Goal: Transaction & Acquisition: Obtain resource

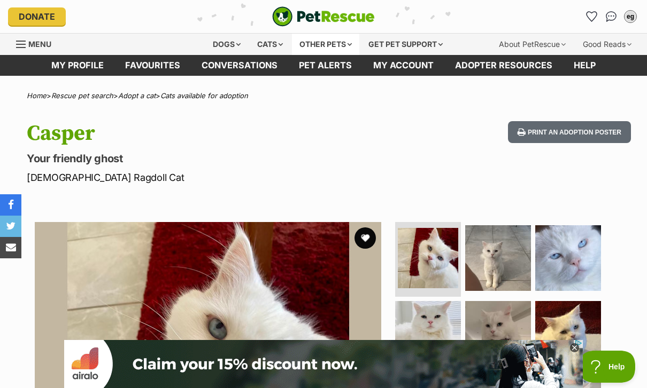
click at [333, 44] on div "Other pets" at bounding box center [325, 44] width 67 height 21
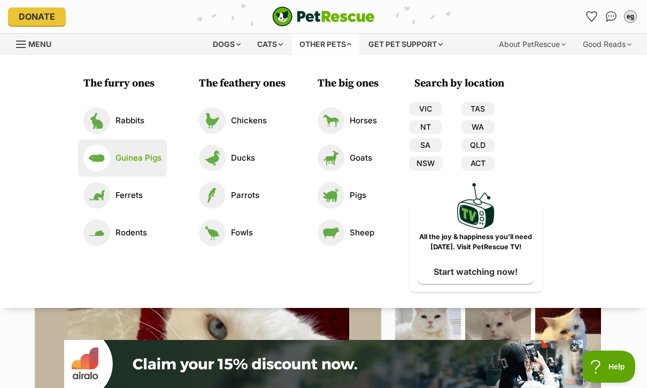
click at [158, 159] on p "Guinea Pigs" at bounding box center [138, 158] width 46 height 12
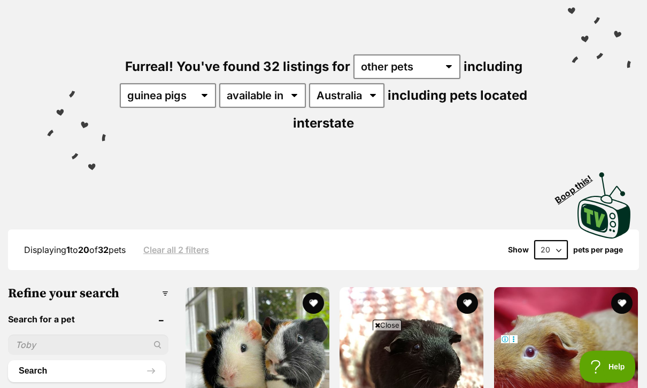
scroll to position [87, 0]
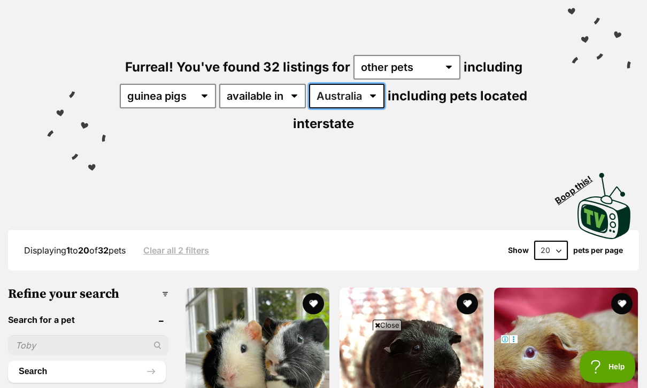
click at [384, 94] on select "Australia ACT NSW QLD TAS VIC WA" at bounding box center [346, 96] width 75 height 25
select select "NSW"
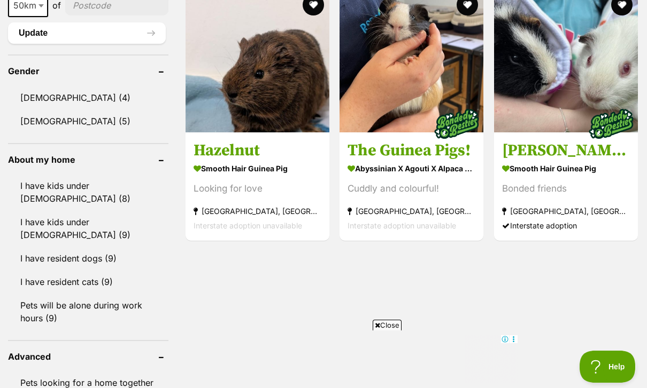
scroll to position [1111, 0]
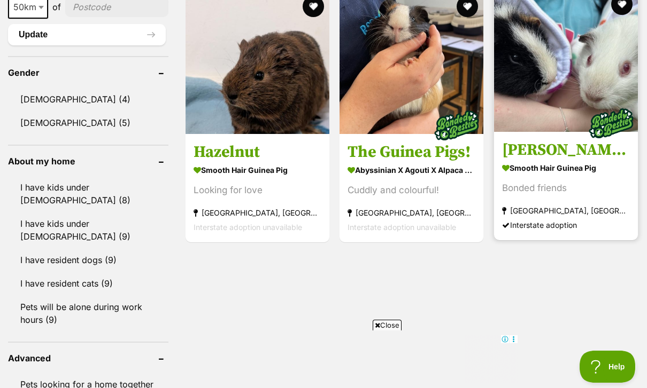
click at [586, 150] on img at bounding box center [610, 123] width 53 height 53
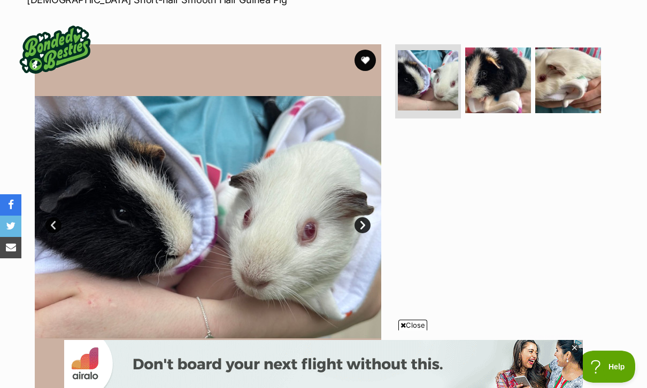
scroll to position [202, 0]
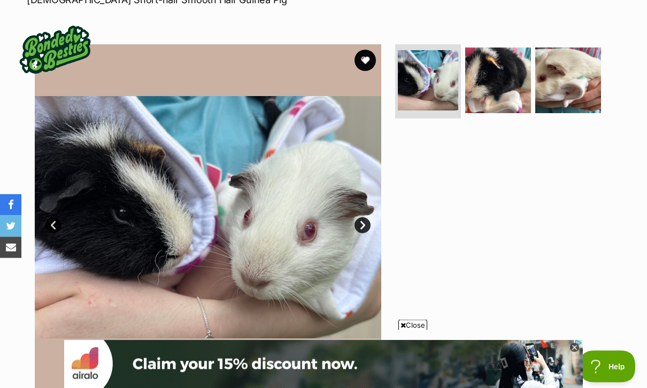
click at [368, 218] on link "Next" at bounding box center [362, 226] width 16 height 16
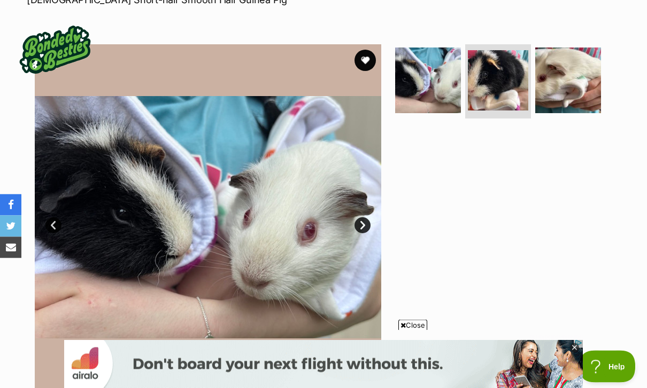
scroll to position [203, 0]
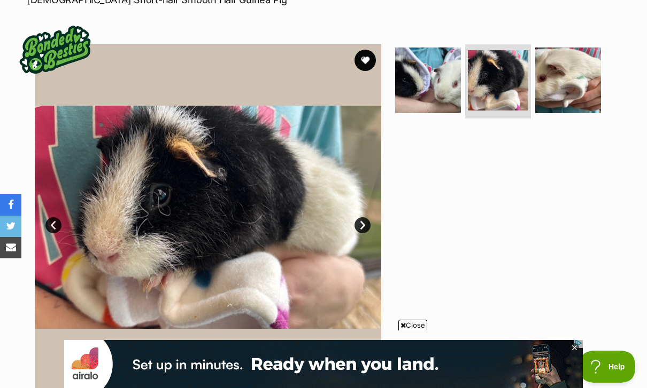
click at [368, 217] on link "Next" at bounding box center [362, 225] width 16 height 16
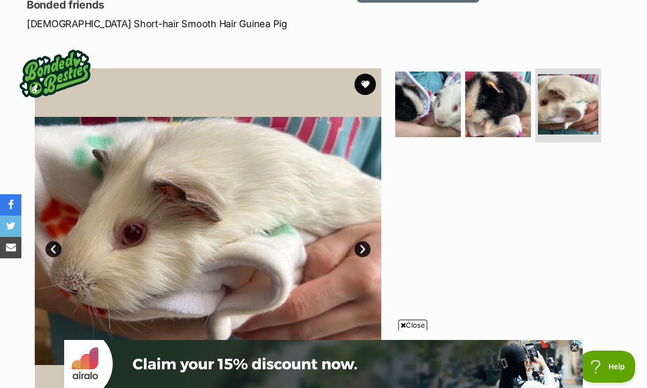
scroll to position [0, 0]
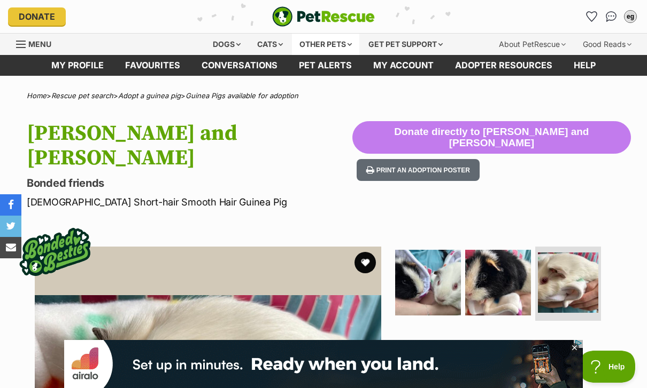
click at [346, 52] on div "Other pets" at bounding box center [325, 44] width 67 height 21
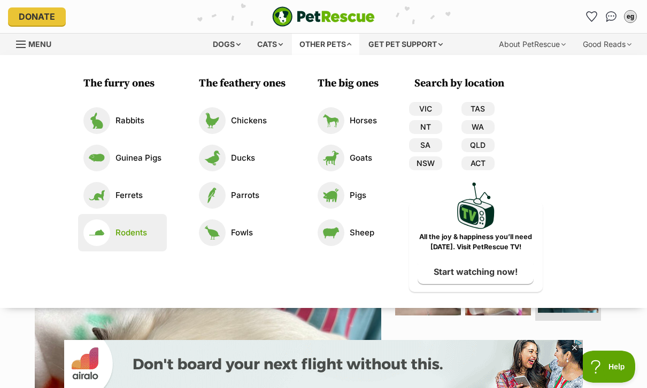
click at [150, 240] on link "Rodents" at bounding box center [122, 233] width 78 height 27
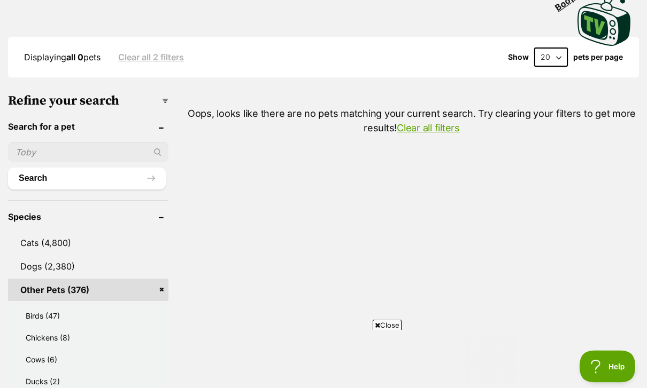
scroll to position [251, 0]
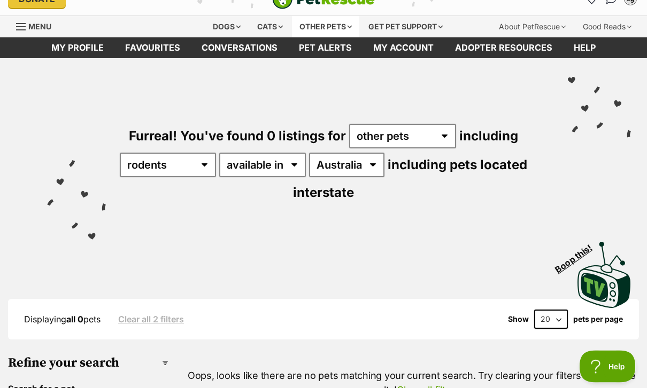
click at [337, 28] on div "Other pets" at bounding box center [325, 27] width 67 height 21
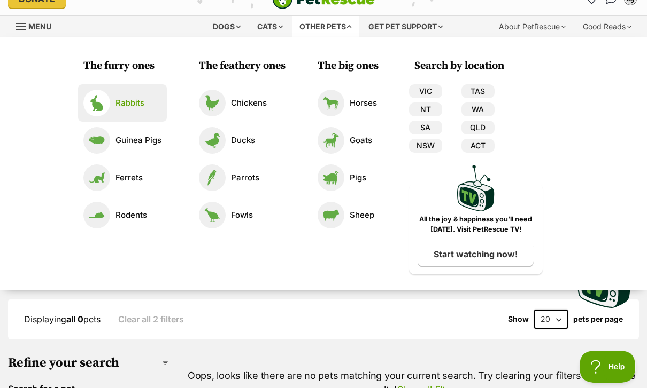
click at [159, 104] on link "Rabbits" at bounding box center [122, 103] width 78 height 27
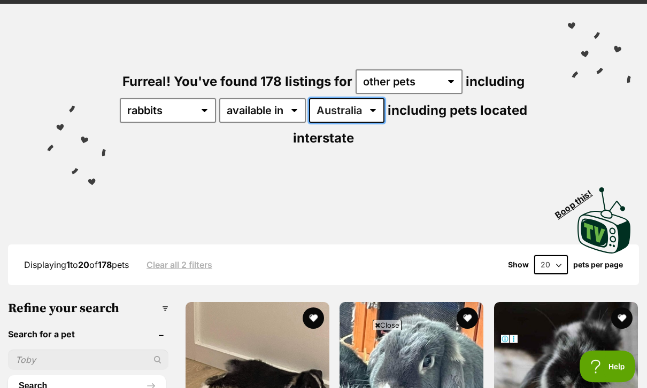
click at [384, 116] on select "Australia ACT NSW NT SA TAS VIC WA" at bounding box center [346, 111] width 75 height 25
select select "NSW"
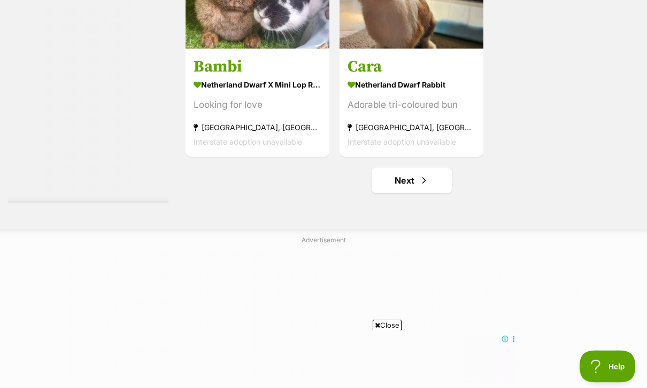
scroll to position [2356, 0]
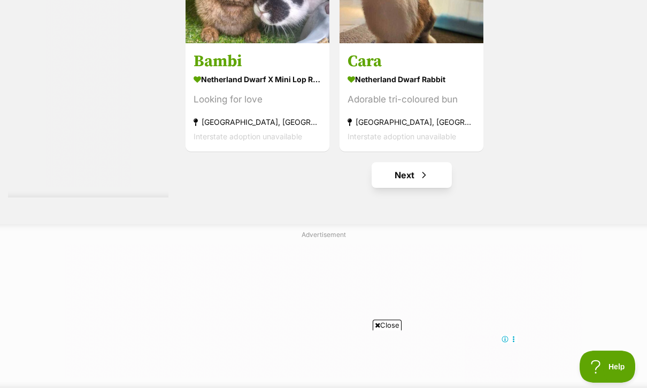
click at [432, 175] on link "Next" at bounding box center [411, 175] width 80 height 26
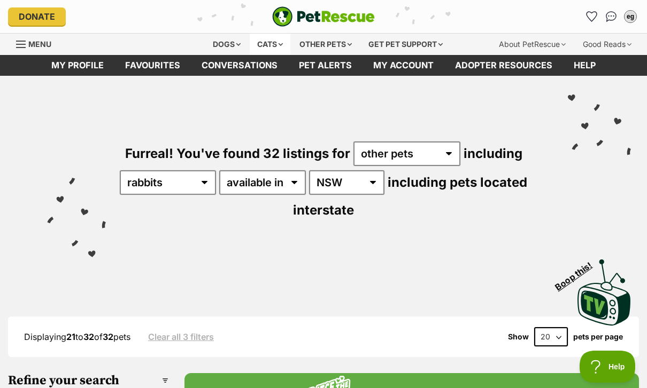
click at [274, 45] on div "Cats" at bounding box center [270, 44] width 41 height 21
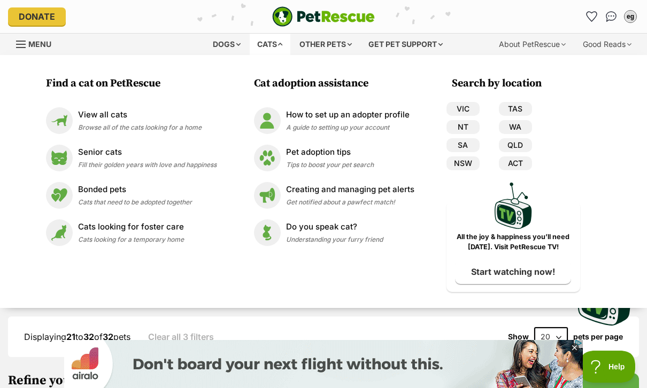
click at [227, 124] on div "Find a cat on PetRescue View all cats Browse all of the cats looking for a home…" at bounding box center [323, 181] width 647 height 253
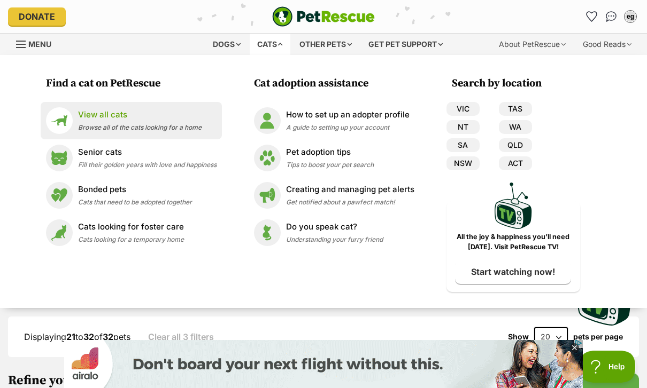
click at [210, 127] on link "View all cats Browse all of the cats looking for a home" at bounding box center [131, 120] width 170 height 27
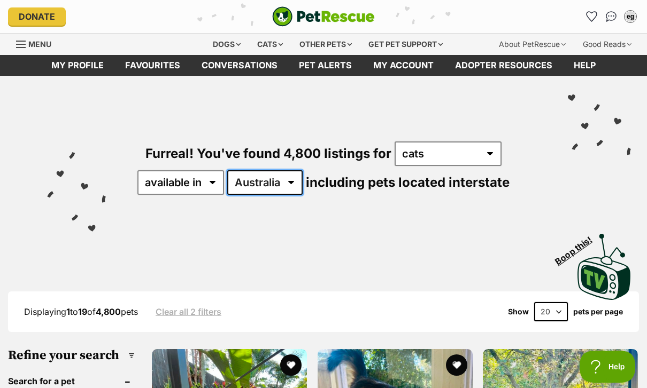
click at [292, 180] on select "Australia ACT NSW NT QLD SA TAS VIC WA" at bounding box center [264, 182] width 75 height 25
select select "NSW"
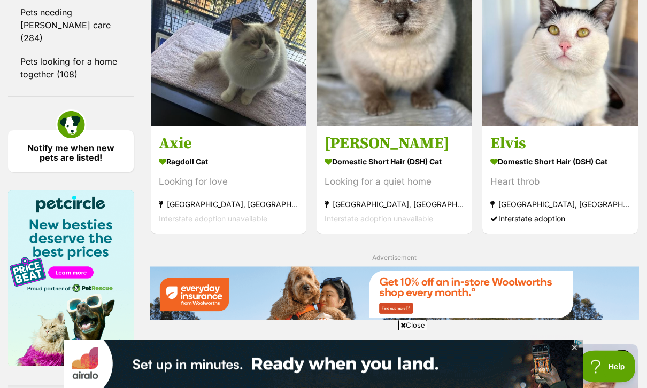
scroll to position [1577, 0]
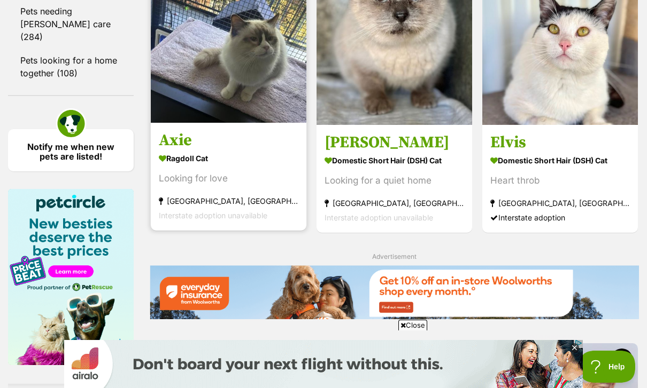
click at [214, 167] on strong "Ragdoll Cat" at bounding box center [228, 158] width 139 height 15
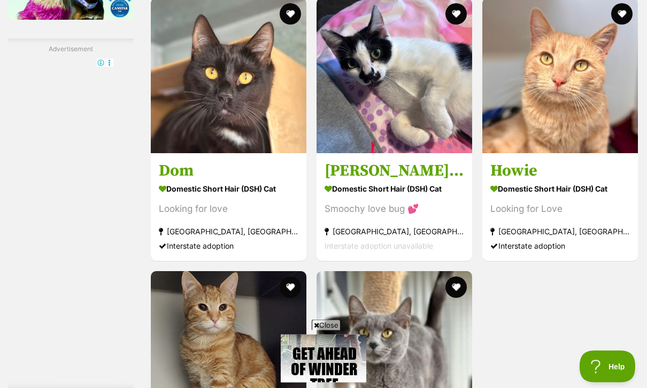
scroll to position [1922, 0]
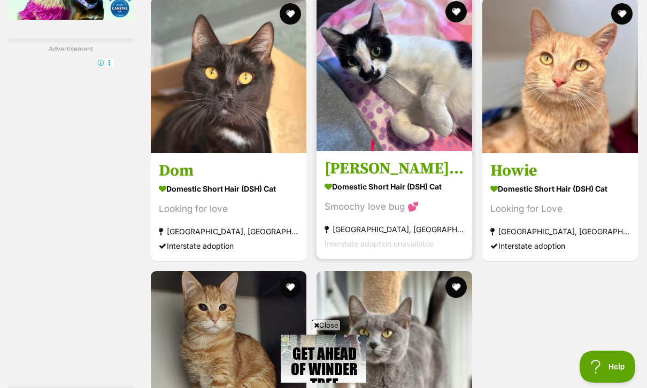
click at [425, 218] on link "Gracey 💗 Domestic Short Hair (DSH) Cat Smoochy love bug 💕 Tuggerah, NSW Interst…" at bounding box center [393, 205] width 155 height 108
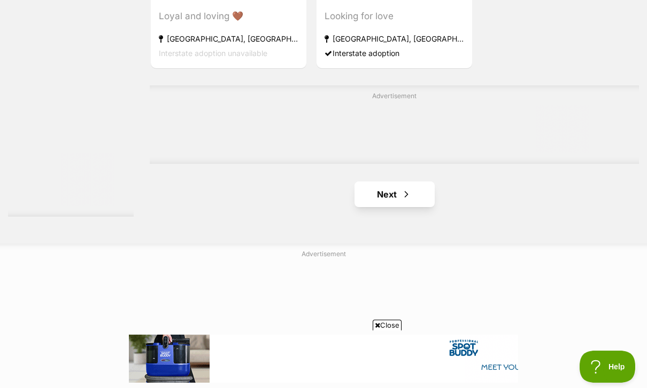
scroll to position [0, 0]
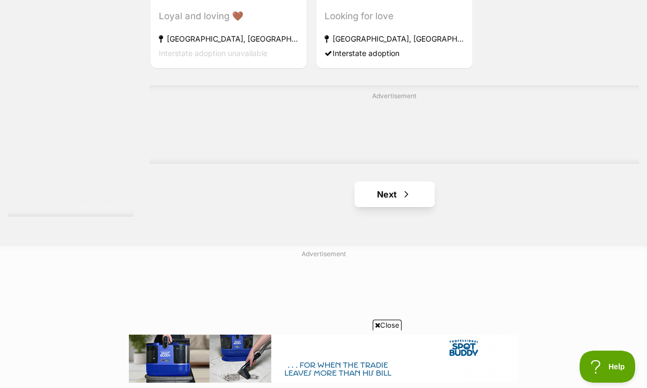
click at [385, 207] on link "Next" at bounding box center [394, 195] width 80 height 26
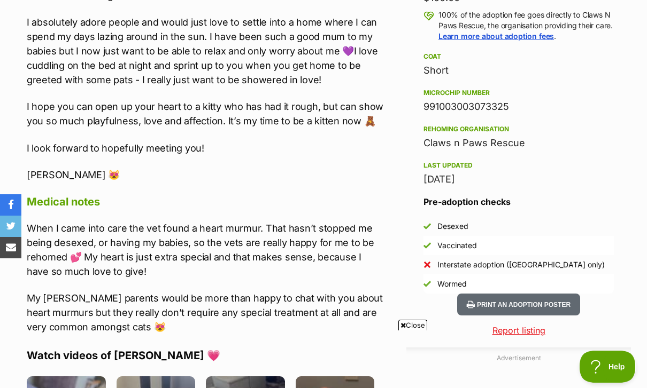
scroll to position [798, 0]
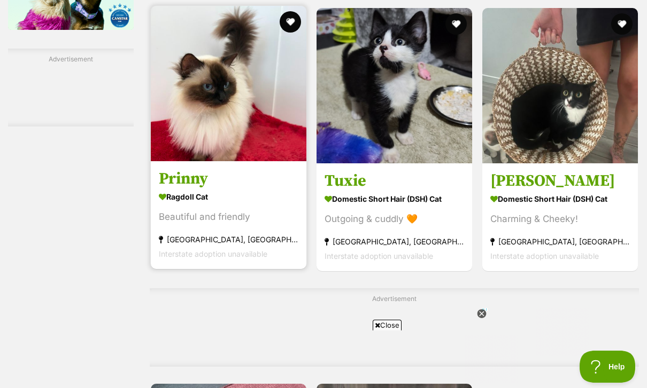
click at [177, 205] on strong "Ragdoll Cat" at bounding box center [228, 196] width 139 height 15
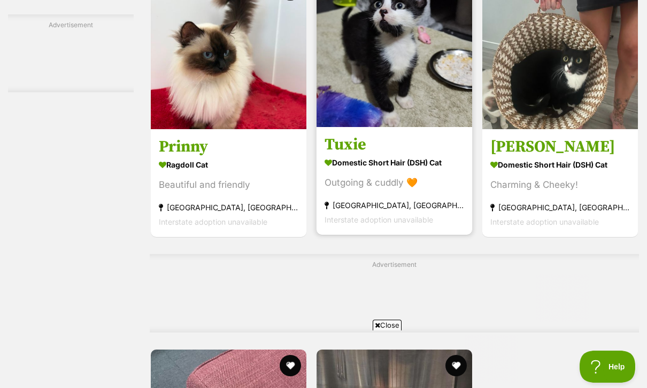
click at [450, 213] on strong "Londonderry, NSW" at bounding box center [393, 205] width 139 height 14
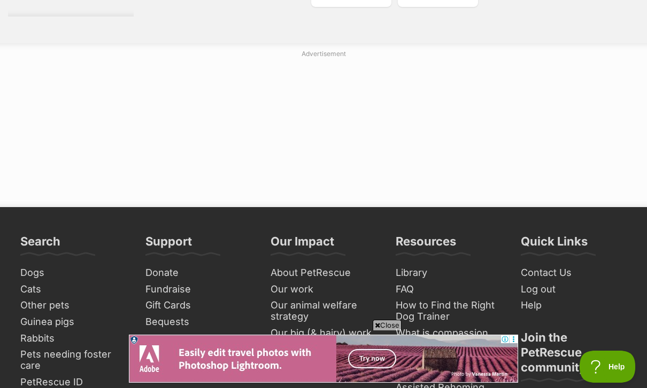
scroll to position [2589, 0]
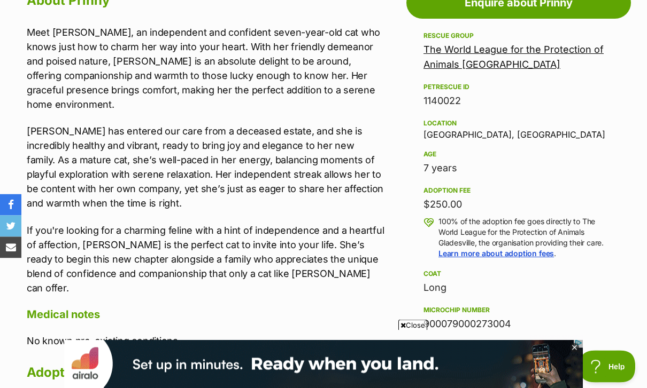
scroll to position [614, 0]
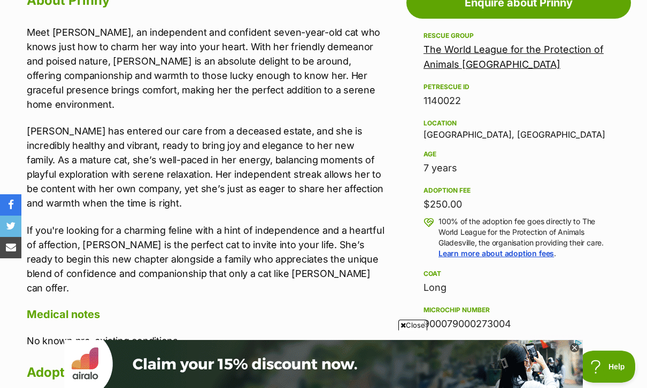
click at [480, 137] on div "Location Gladesville, NSW" at bounding box center [518, 128] width 190 height 22
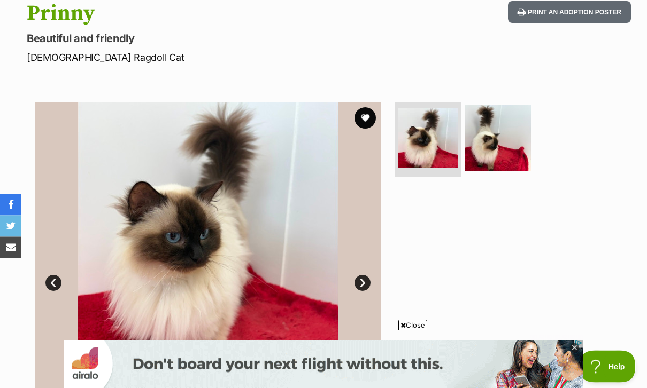
scroll to position [120, 0]
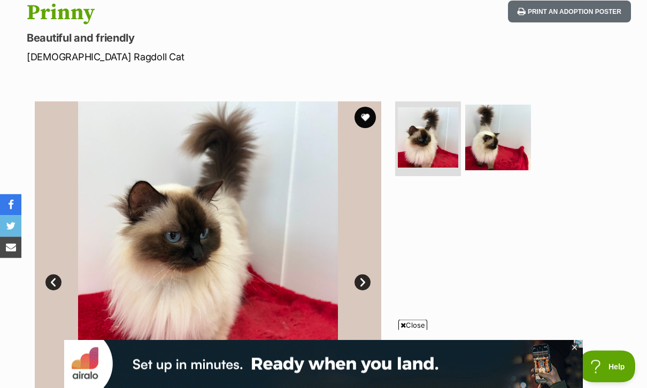
click at [362, 289] on link "Next" at bounding box center [362, 283] width 16 height 16
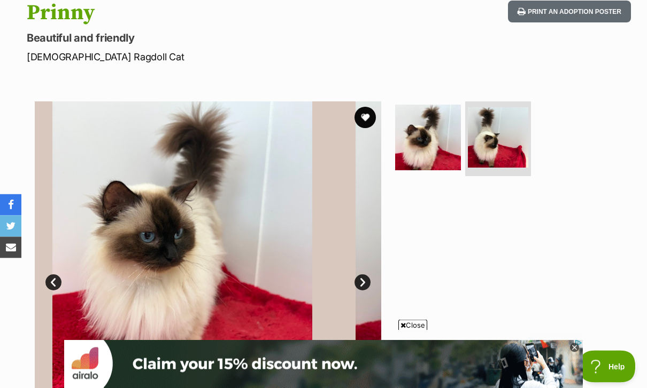
scroll to position [121, 0]
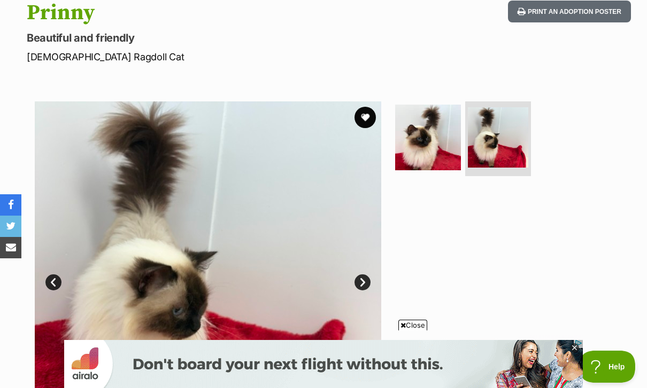
click at [368, 279] on link "Next" at bounding box center [362, 283] width 16 height 16
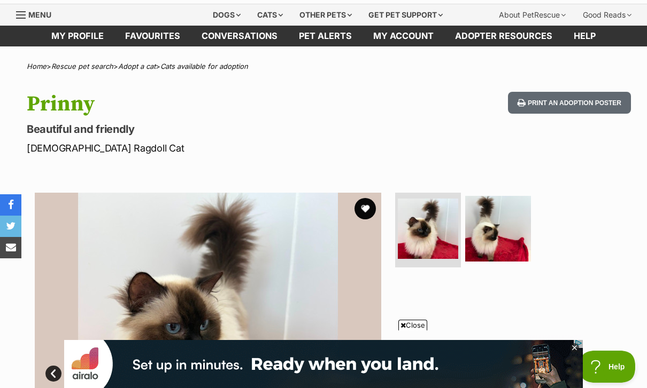
scroll to position [0, 0]
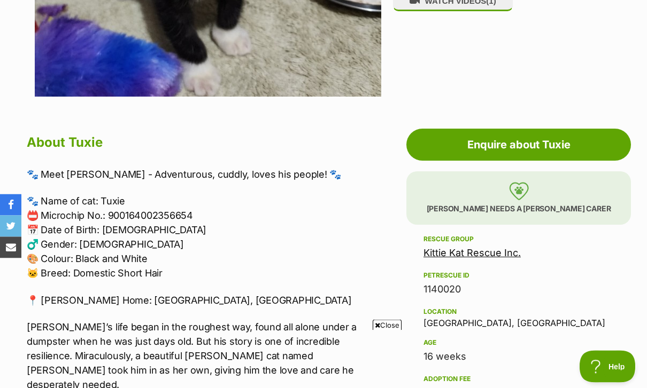
scroll to position [445, 0]
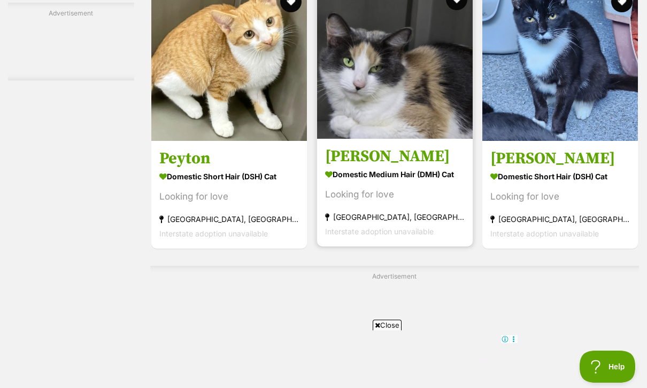
click at [424, 167] on h3 "Zoe" at bounding box center [394, 156] width 139 height 20
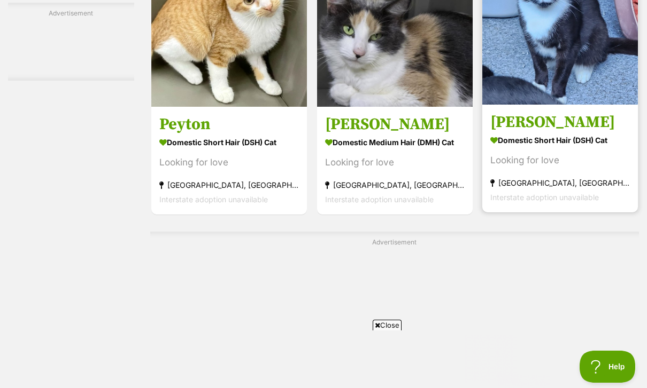
click at [544, 133] on h3 "Myles" at bounding box center [559, 122] width 139 height 20
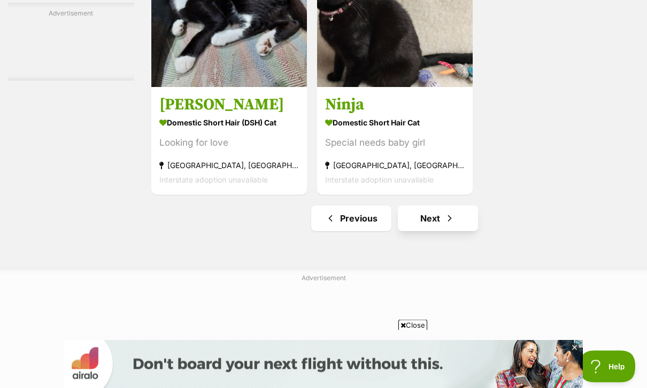
scroll to position [2592, 0]
click at [444, 225] on span "Next page" at bounding box center [449, 218] width 11 height 13
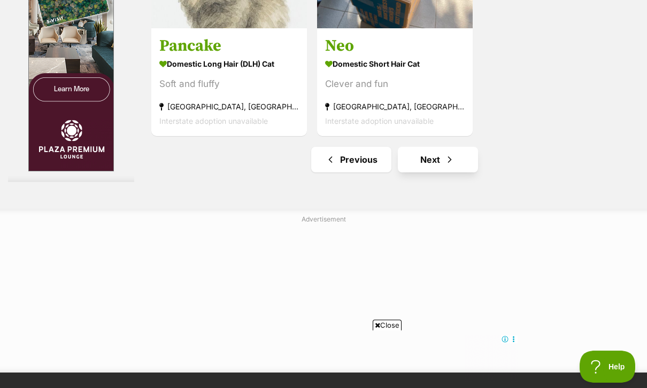
click at [457, 173] on link "Next" at bounding box center [438, 160] width 80 height 26
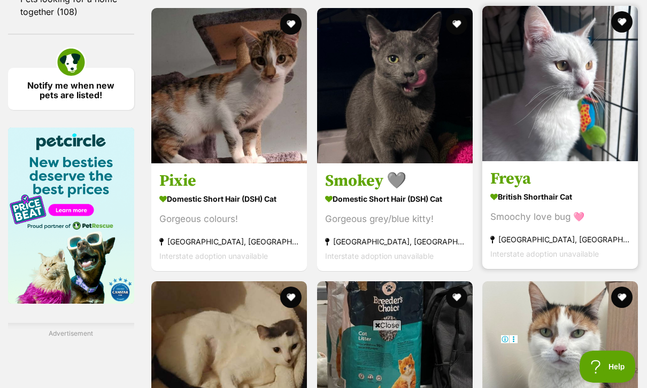
click at [515, 205] on strong "British Shorthair Cat" at bounding box center [559, 196] width 139 height 15
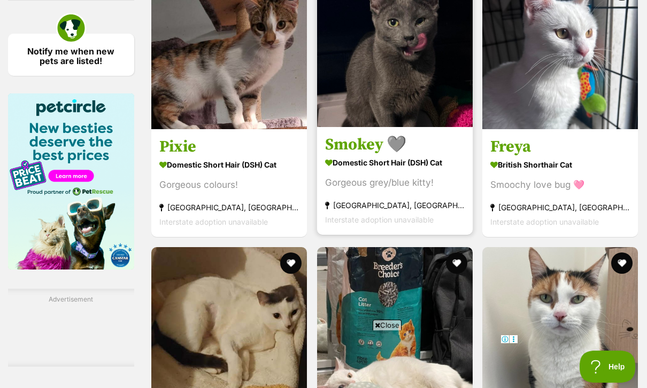
click at [438, 170] on strong "Domestic Short Hair (DSH) Cat" at bounding box center [394, 162] width 139 height 15
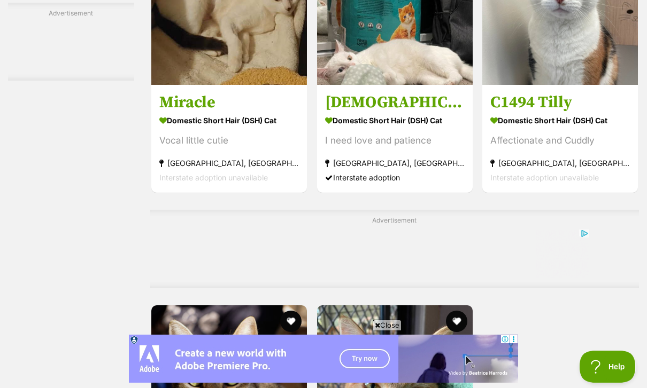
scroll to position [1990, 0]
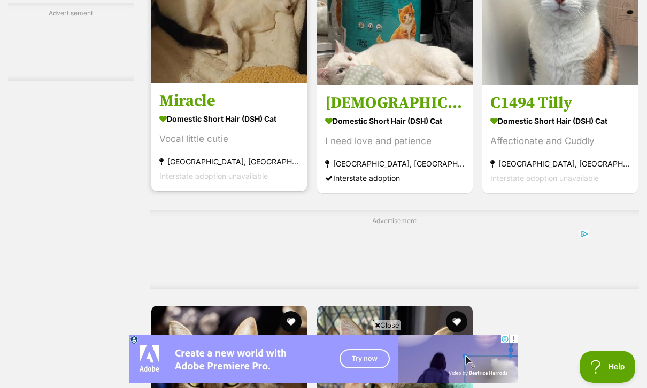
click at [269, 183] on section "Domestic Short Hair (DSH) Cat Vocal little cutie Bateau Bay, NSW Interstate ado…" at bounding box center [228, 147] width 139 height 72
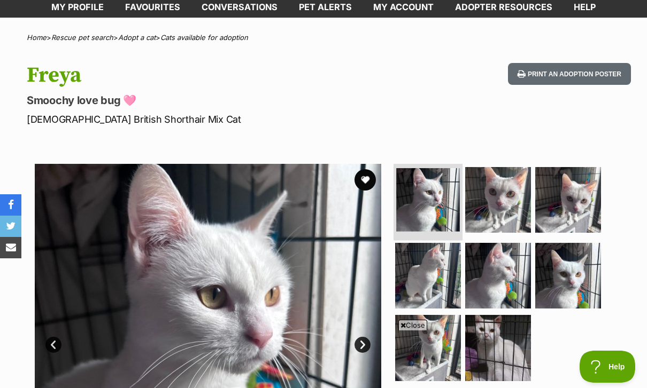
click at [433, 206] on img at bounding box center [428, 200] width 64 height 64
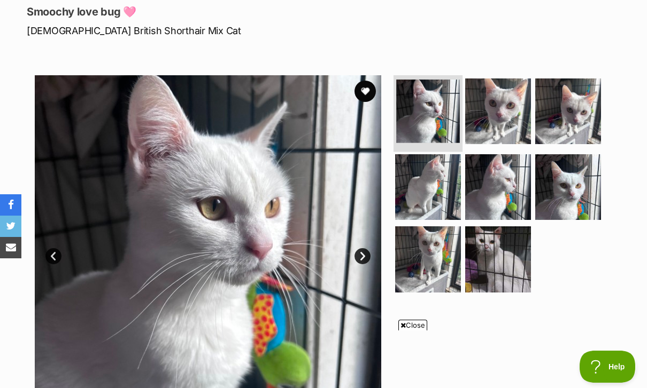
scroll to position [146, 0]
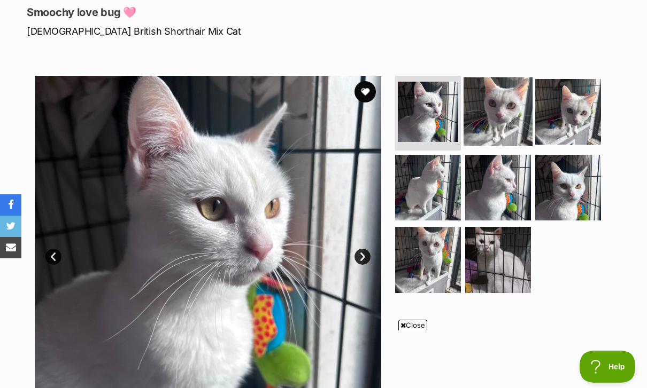
click at [501, 115] on img at bounding box center [497, 111] width 69 height 69
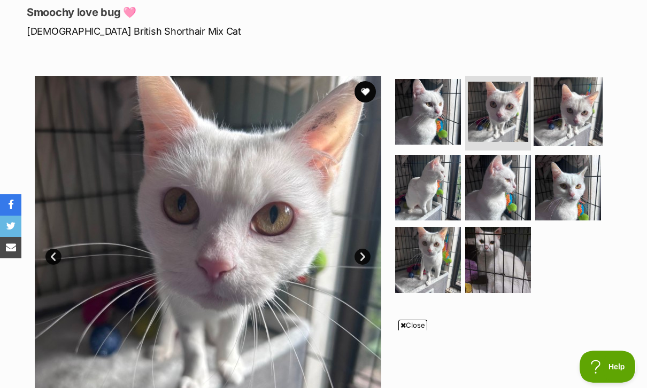
click at [571, 114] on img at bounding box center [567, 111] width 69 height 69
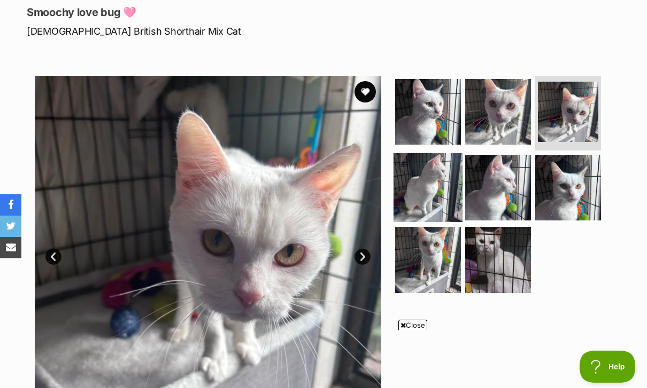
click at [427, 190] on img at bounding box center [427, 187] width 69 height 69
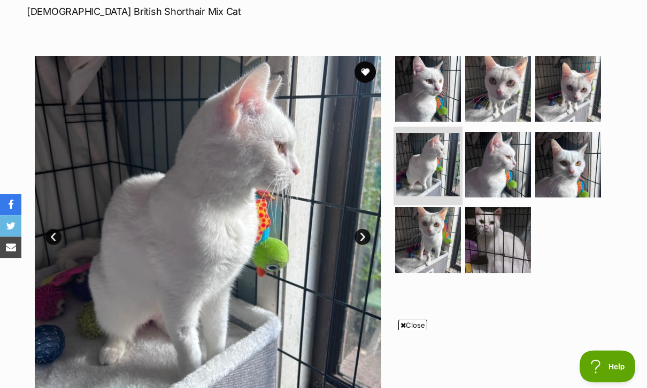
scroll to position [166, 0]
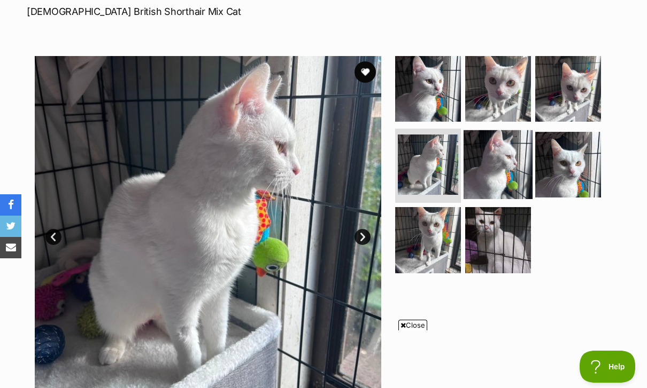
click at [501, 161] on img at bounding box center [497, 164] width 69 height 69
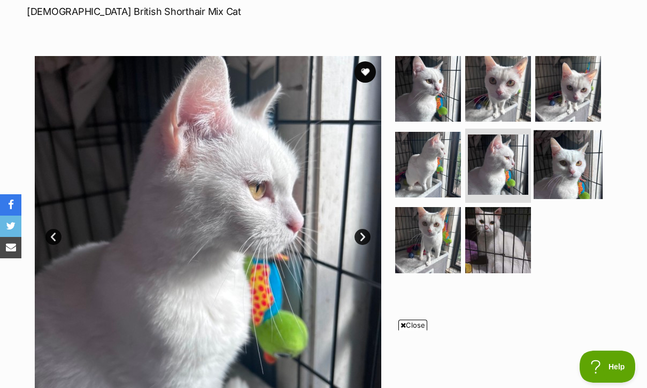
click at [576, 160] on img at bounding box center [567, 164] width 69 height 69
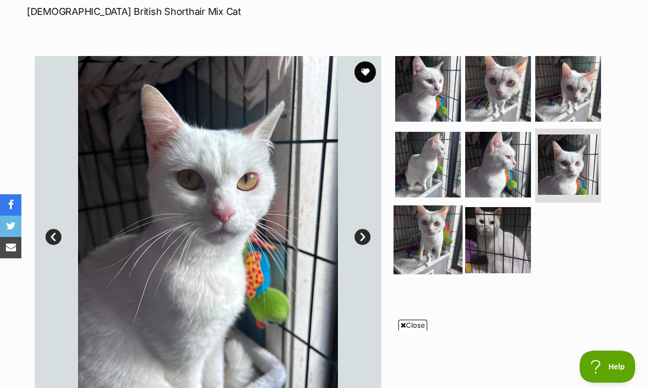
click at [435, 250] on img at bounding box center [427, 240] width 69 height 69
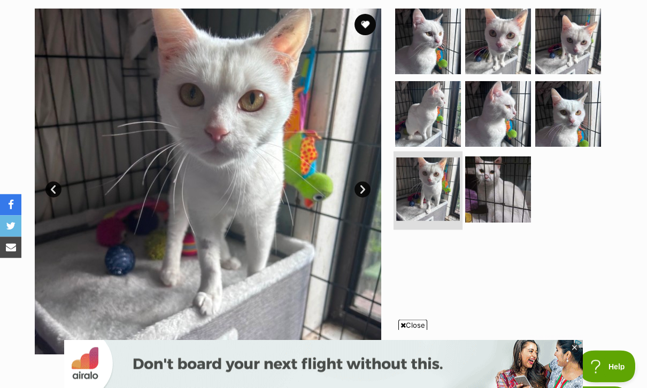
scroll to position [214, 0]
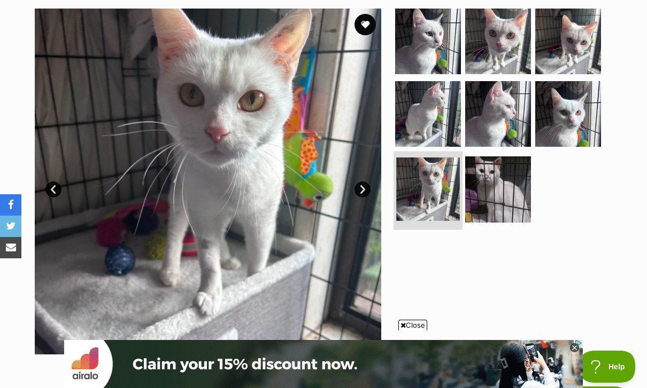
click at [440, 184] on img at bounding box center [428, 190] width 64 height 64
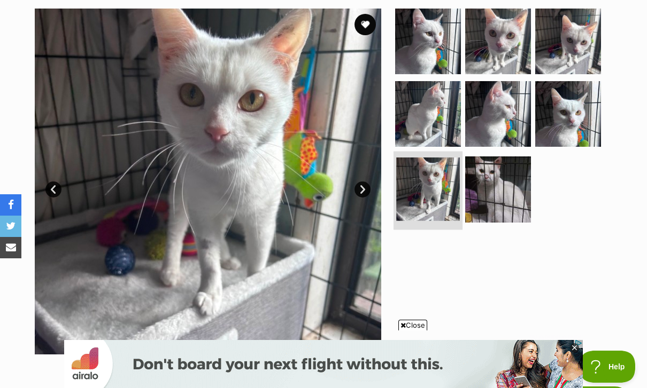
click at [429, 188] on img at bounding box center [428, 190] width 64 height 64
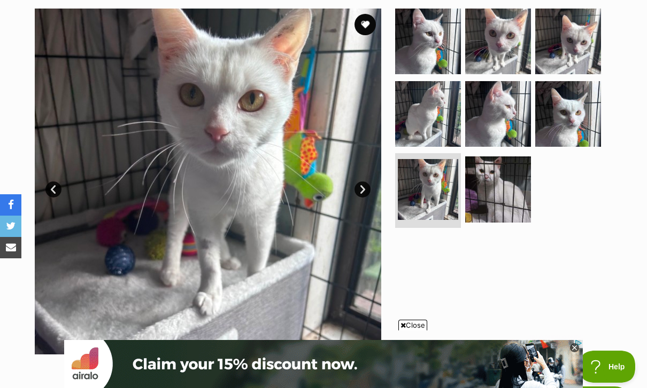
click at [358, 194] on link "Next" at bounding box center [362, 190] width 16 height 16
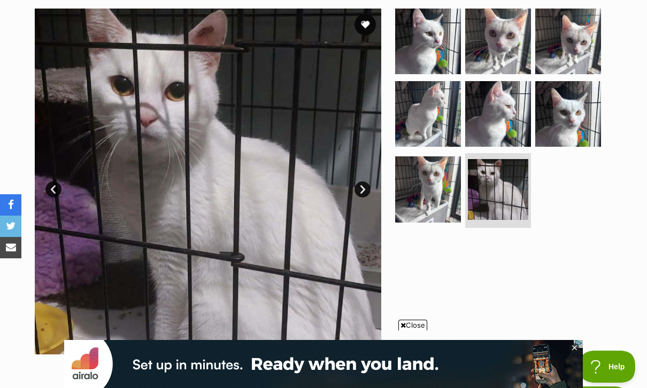
click at [359, 186] on link "Next" at bounding box center [362, 190] width 16 height 16
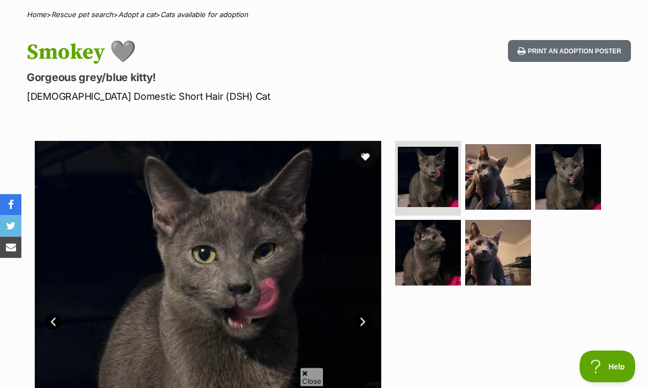
scroll to position [82, 0]
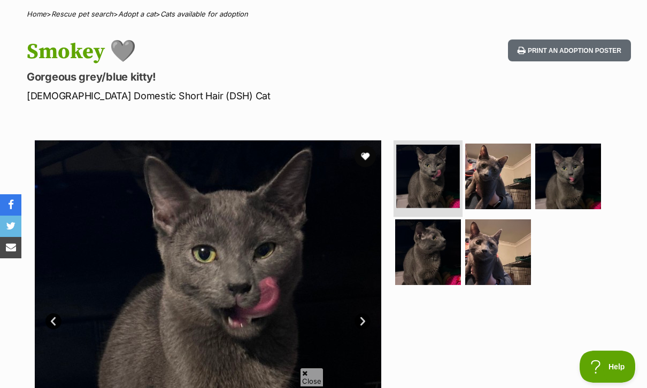
click at [443, 188] on img at bounding box center [428, 177] width 64 height 64
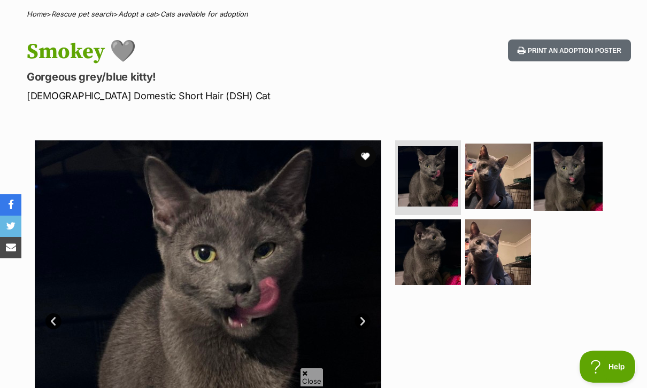
scroll to position [0, 0]
click at [577, 175] on img at bounding box center [567, 176] width 69 height 69
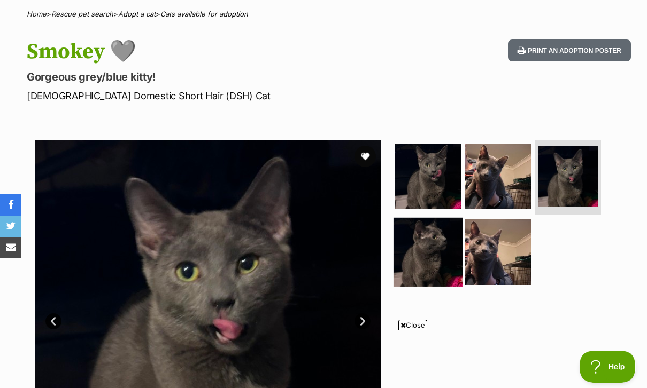
click at [438, 232] on img at bounding box center [427, 251] width 69 height 69
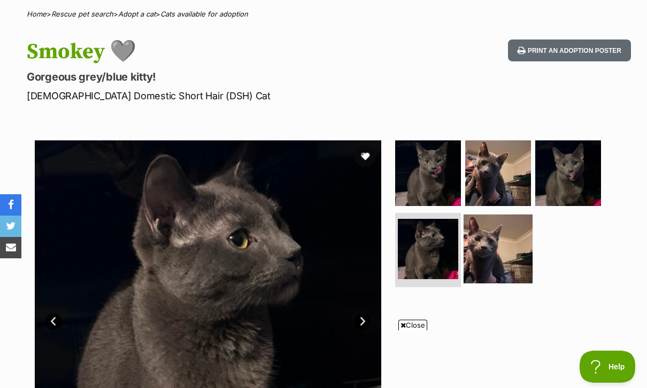
click at [495, 251] on img at bounding box center [497, 248] width 69 height 69
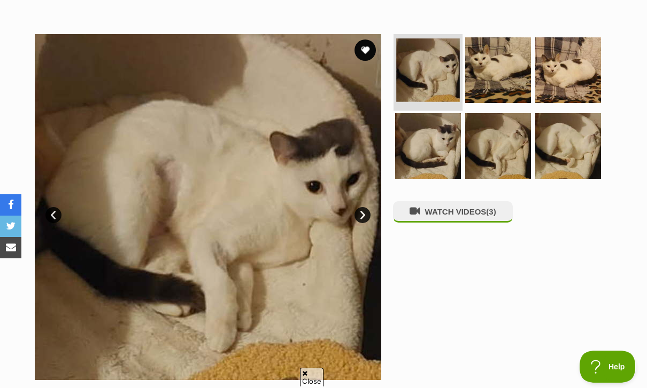
click at [439, 81] on img at bounding box center [428, 70] width 64 height 64
click at [367, 220] on link "Next" at bounding box center [362, 215] width 16 height 16
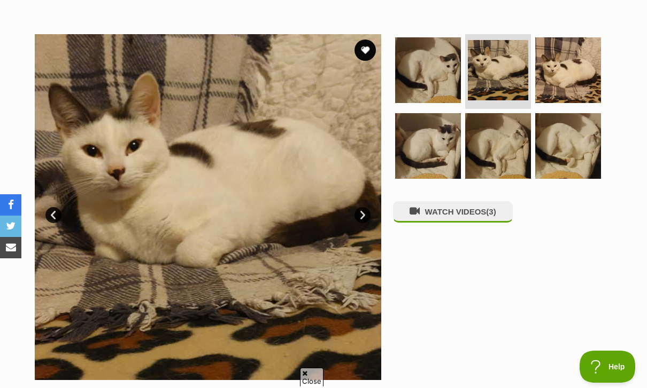
click at [365, 213] on link "Next" at bounding box center [362, 215] width 16 height 16
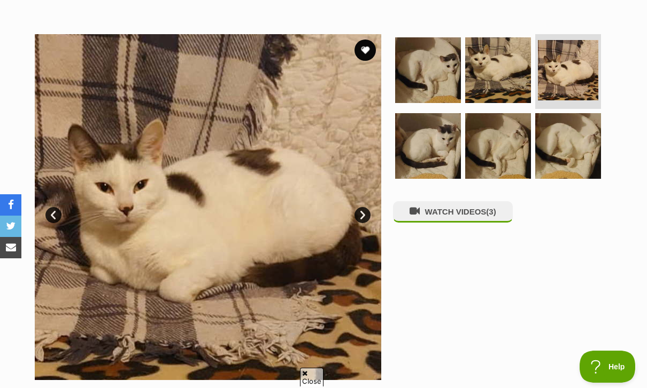
click at [363, 214] on link "Next" at bounding box center [362, 215] width 16 height 16
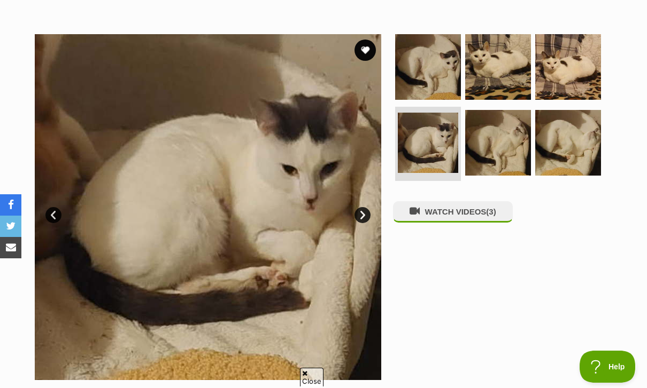
click at [367, 218] on link "Next" at bounding box center [362, 215] width 16 height 16
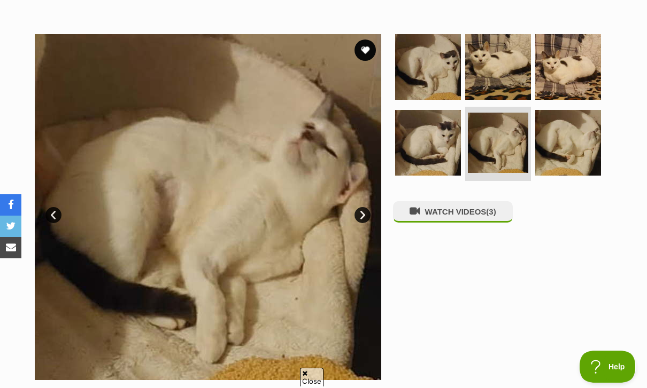
click at [365, 218] on link "Next" at bounding box center [362, 215] width 16 height 16
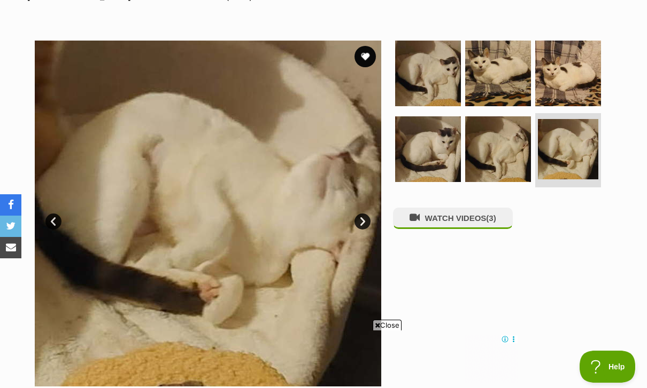
scroll to position [180, 0]
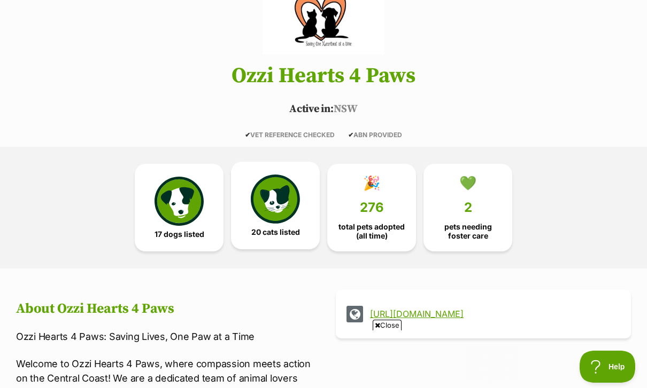
click at [300, 232] on link "20 cats listed" at bounding box center [275, 206] width 89 height 88
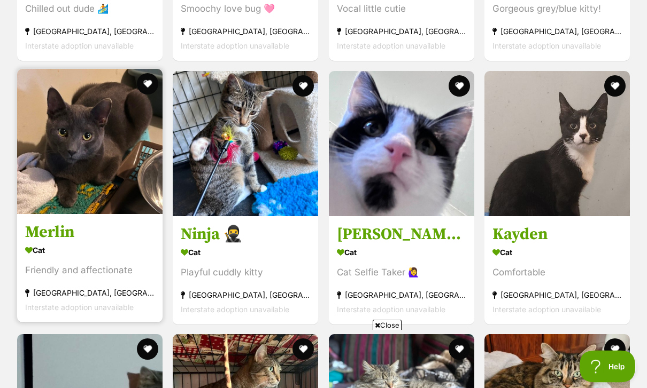
scroll to position [1718, 0]
click at [115, 253] on div "Cat" at bounding box center [89, 249] width 129 height 15
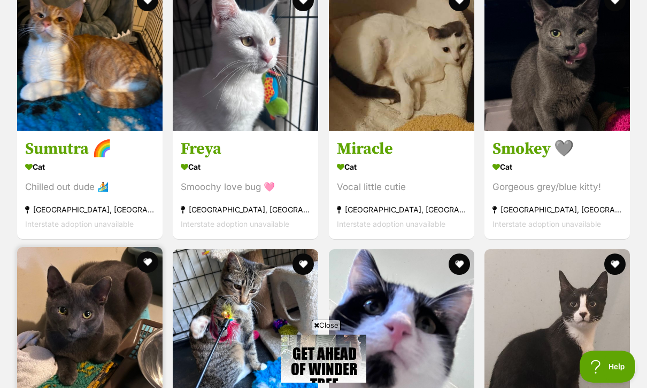
scroll to position [0, 0]
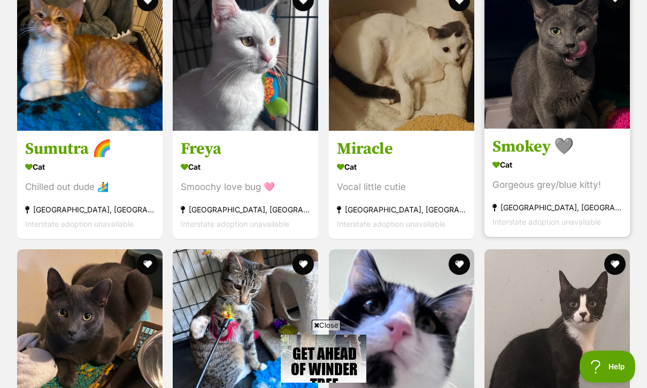
click at [554, 157] on h3 "Smokey 🩶" at bounding box center [556, 147] width 129 height 20
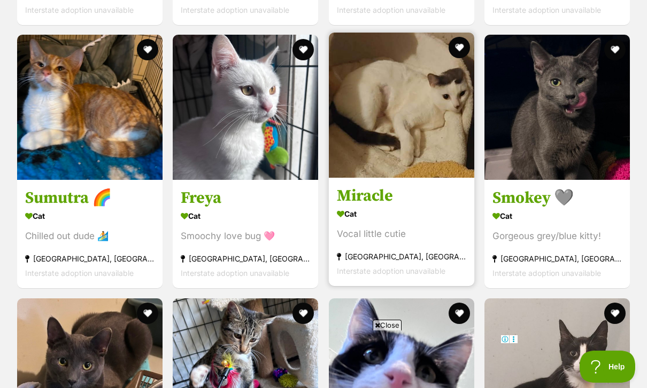
click at [398, 252] on div "[GEOGRAPHIC_DATA], [GEOGRAPHIC_DATA]" at bounding box center [401, 257] width 129 height 14
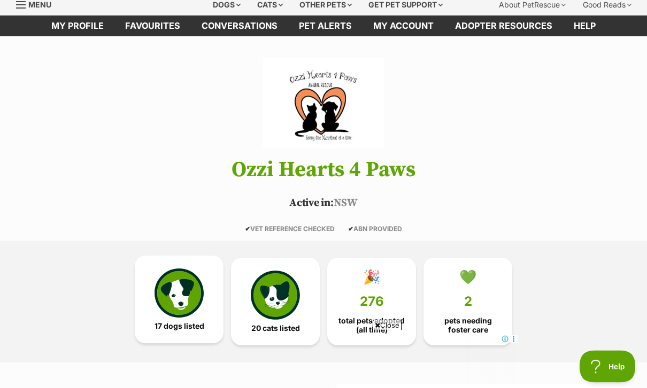
scroll to position [40, 0]
click at [210, 321] on link "17 dogs listed" at bounding box center [179, 300] width 89 height 88
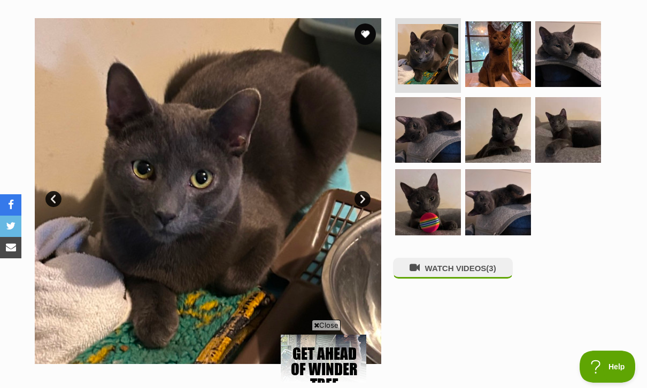
scroll to position [188, 0]
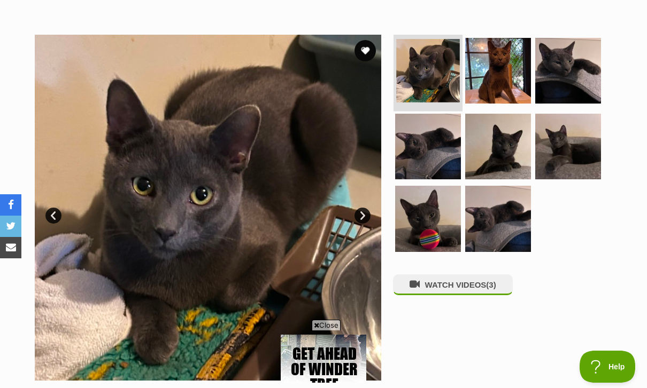
click at [448, 84] on img at bounding box center [428, 71] width 64 height 64
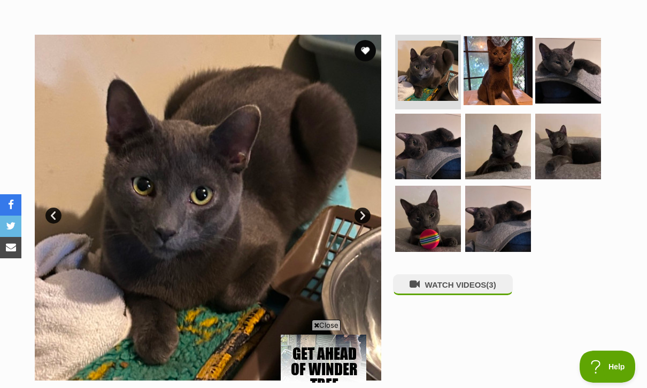
click at [522, 83] on img at bounding box center [497, 70] width 69 height 69
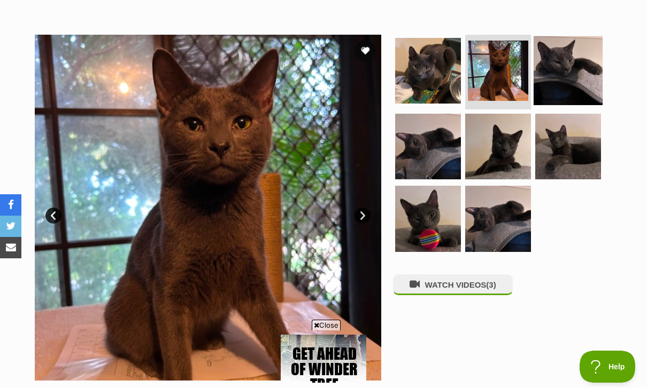
click at [579, 69] on img at bounding box center [567, 70] width 69 height 69
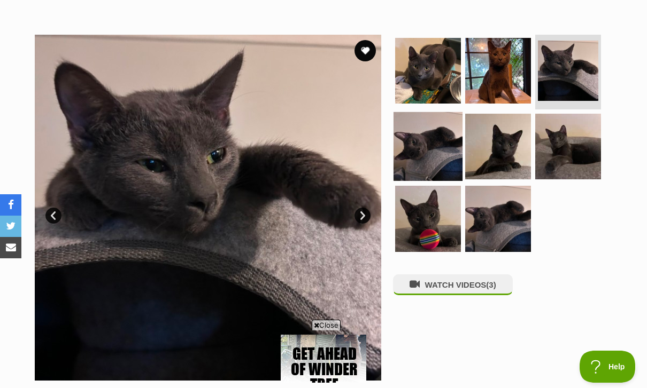
click at [443, 139] on img at bounding box center [427, 146] width 69 height 69
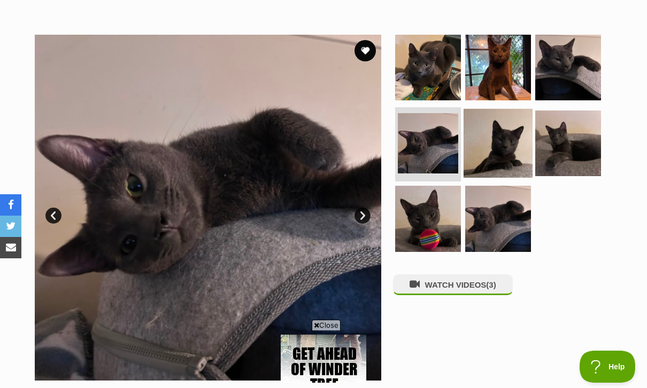
click at [524, 154] on img at bounding box center [497, 142] width 69 height 69
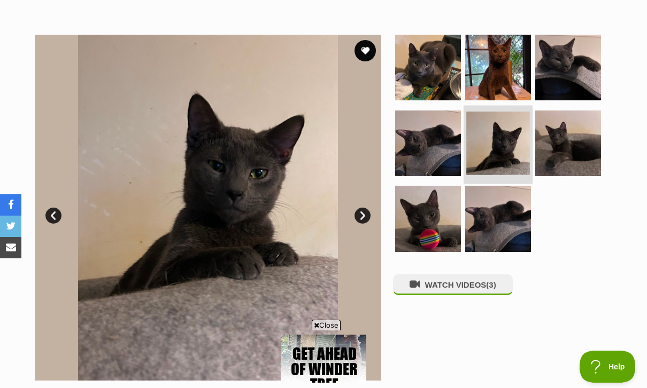
scroll to position [0, 0]
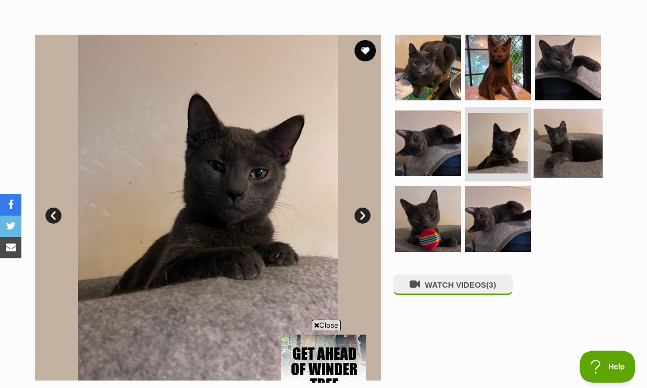
click at [590, 145] on img at bounding box center [567, 142] width 69 height 69
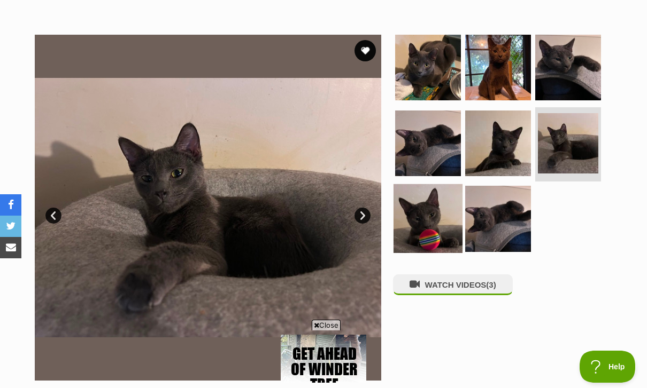
click at [447, 206] on img at bounding box center [427, 218] width 69 height 69
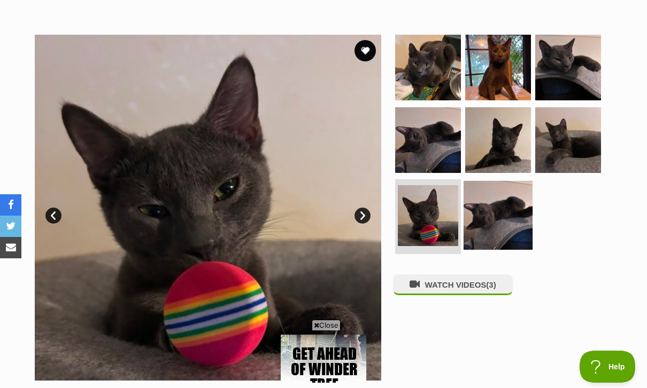
click at [525, 214] on img at bounding box center [497, 215] width 69 height 69
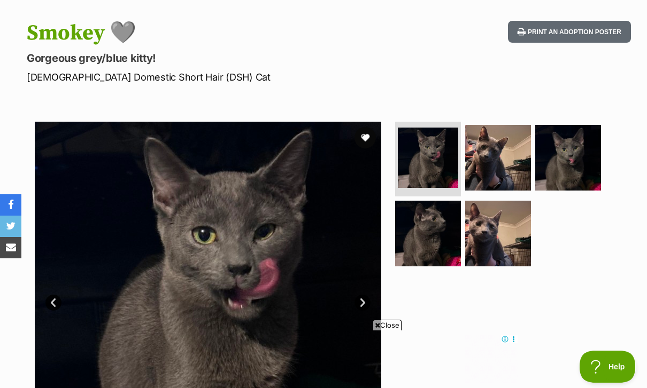
scroll to position [100, 0]
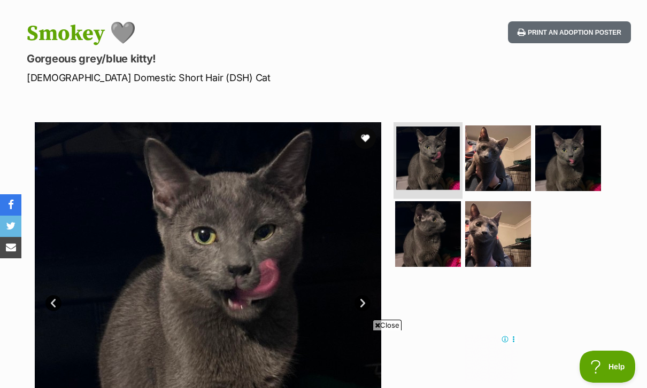
click at [446, 165] on img at bounding box center [428, 159] width 64 height 64
click at [452, 170] on img at bounding box center [428, 159] width 64 height 64
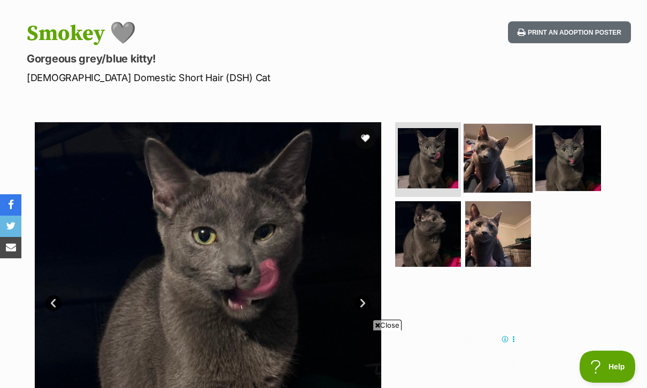
click at [497, 161] on img at bounding box center [497, 158] width 69 height 69
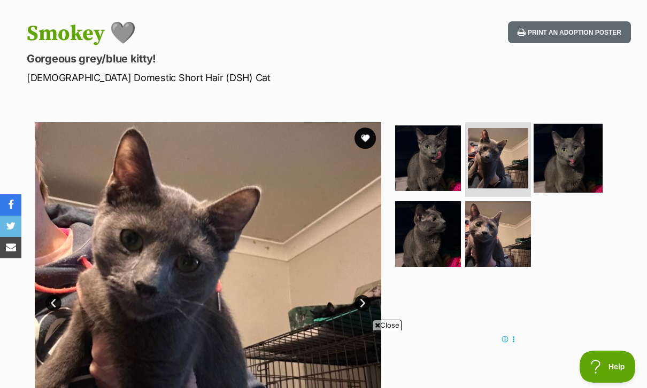
click at [566, 167] on img at bounding box center [567, 158] width 69 height 69
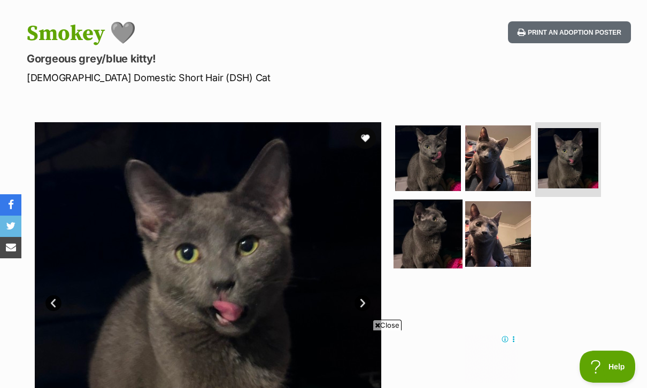
click at [437, 236] on img at bounding box center [427, 233] width 69 height 69
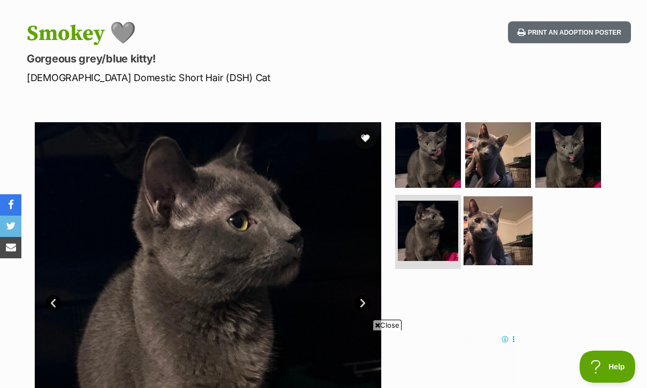
click at [496, 244] on img at bounding box center [497, 230] width 69 height 69
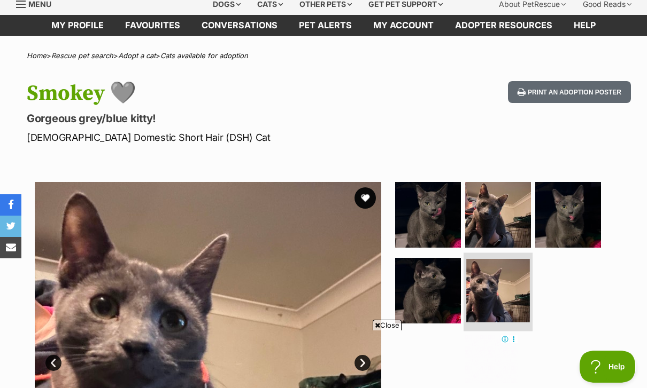
scroll to position [0, 0]
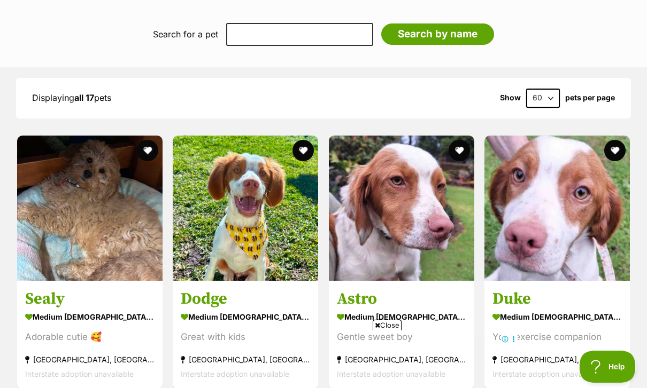
scroll to position [1125, 0]
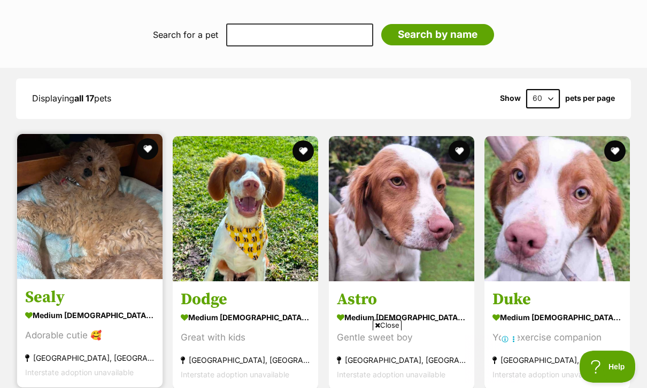
click at [135, 324] on section "medium male Dog Adorable cutie 🥰 Bateau Bay, NSW Interstate adoption unavailable" at bounding box center [89, 343] width 129 height 72
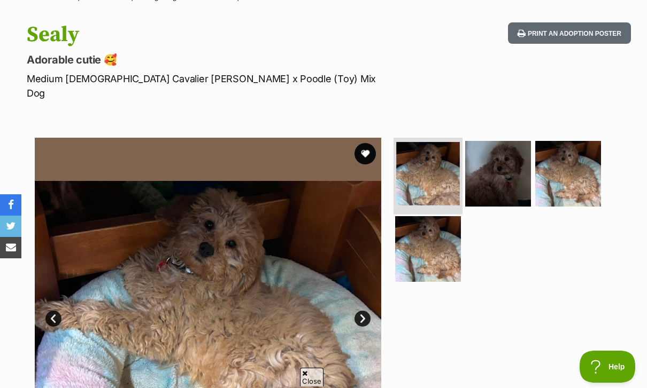
click at [441, 180] on img at bounding box center [428, 174] width 64 height 64
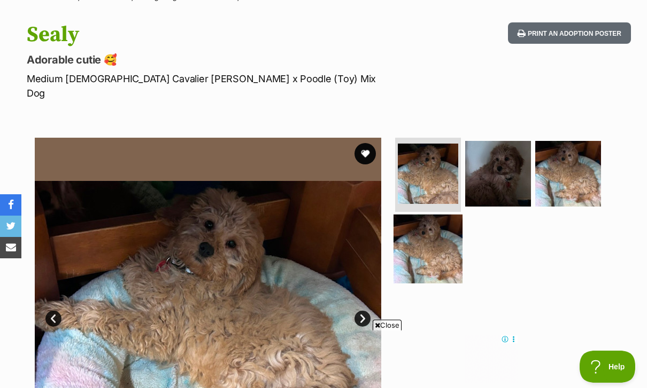
click at [442, 239] on img at bounding box center [427, 249] width 69 height 69
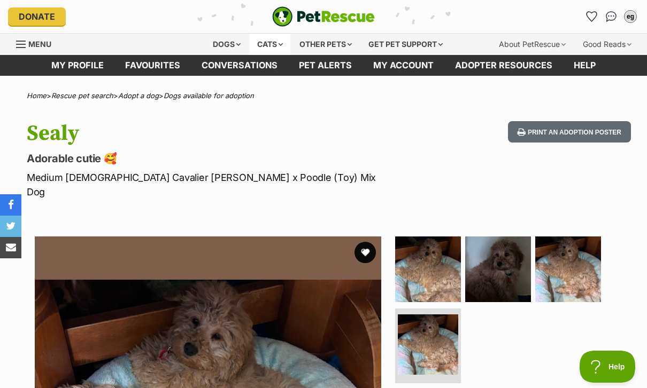
click at [282, 40] on div "Cats" at bounding box center [270, 44] width 41 height 21
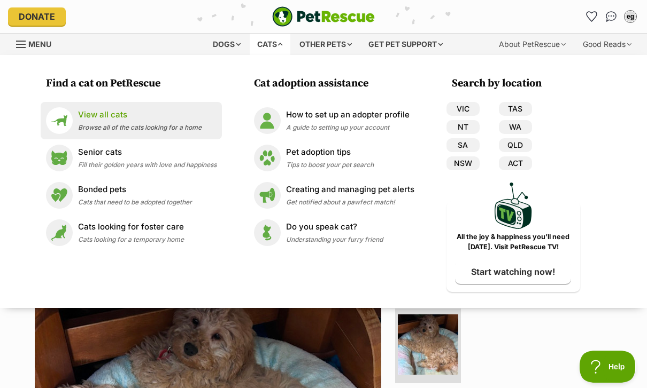
click at [179, 118] on p "View all cats" at bounding box center [139, 115] width 123 height 12
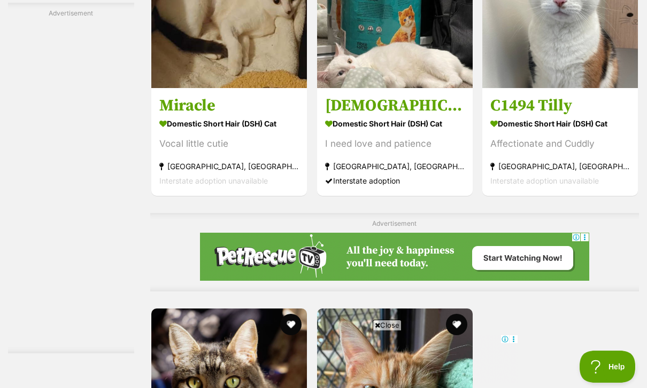
scroll to position [1989, 0]
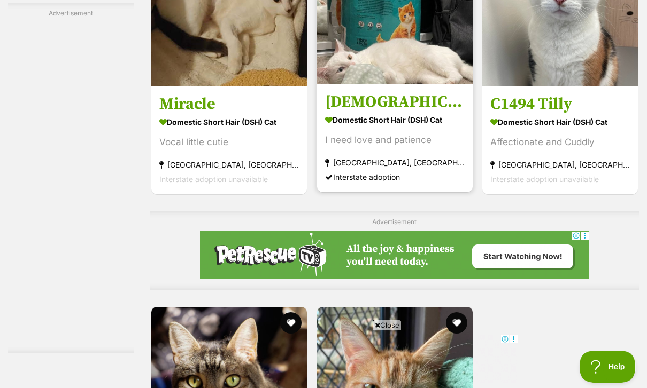
click at [344, 184] on section "Domestic Short Hair (DSH) Cat I need love and patience Wollongong, NSW Intersta…" at bounding box center [394, 148] width 139 height 72
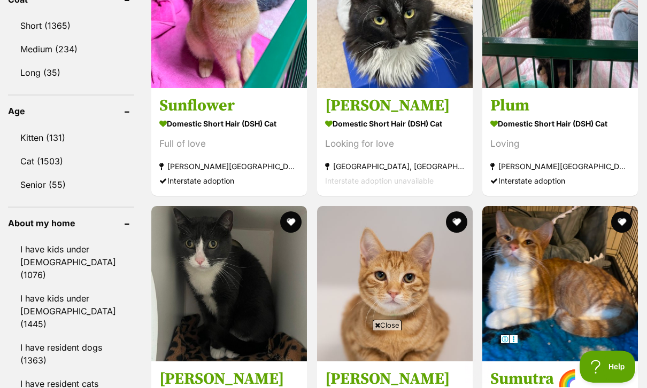
scroll to position [1032, 0]
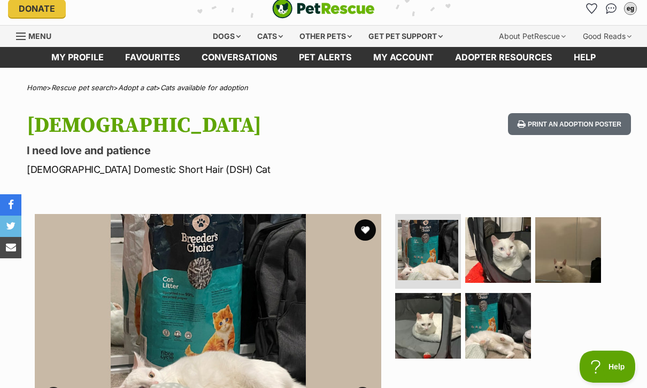
scroll to position [9, 0]
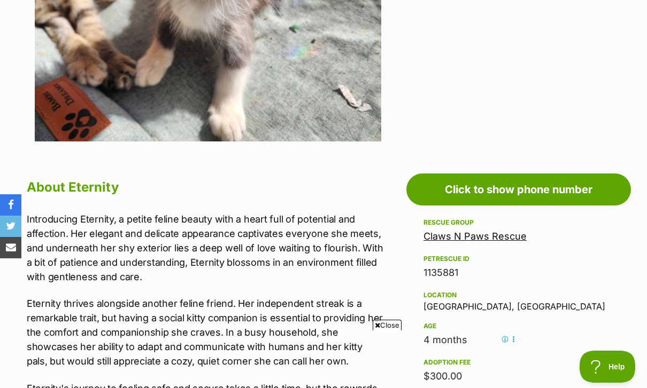
click at [488, 237] on link "Claws N Paws Rescue" at bounding box center [474, 236] width 103 height 11
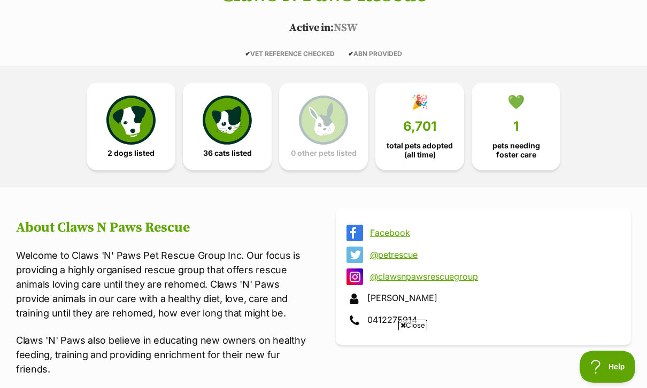
scroll to position [219, 0]
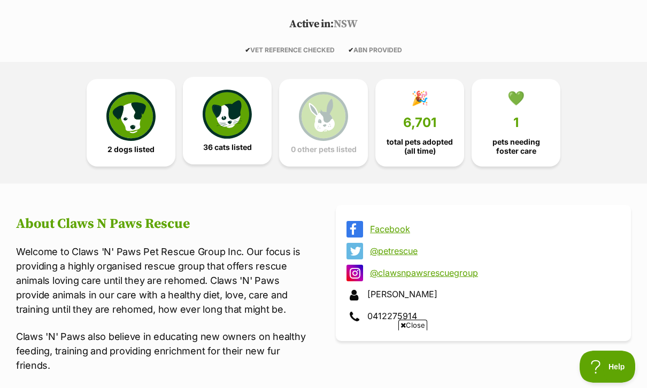
click at [247, 127] on img at bounding box center [227, 114] width 49 height 49
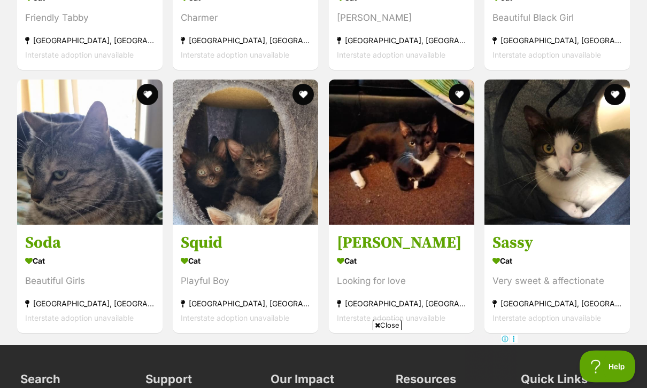
scroll to position [3059, 0]
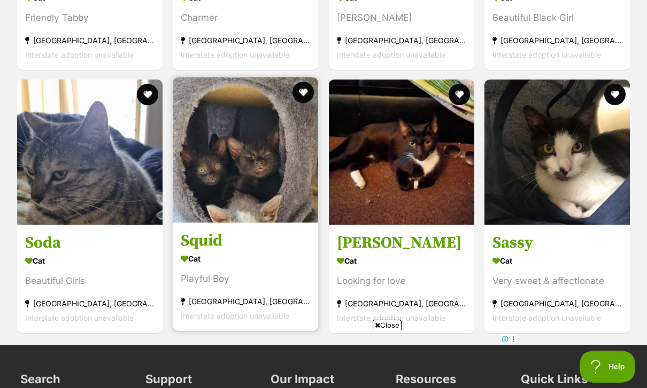
click at [291, 272] on section "Cat Playful Boy Umina Beach, NSW Interstate adoption unavailable" at bounding box center [245, 287] width 129 height 72
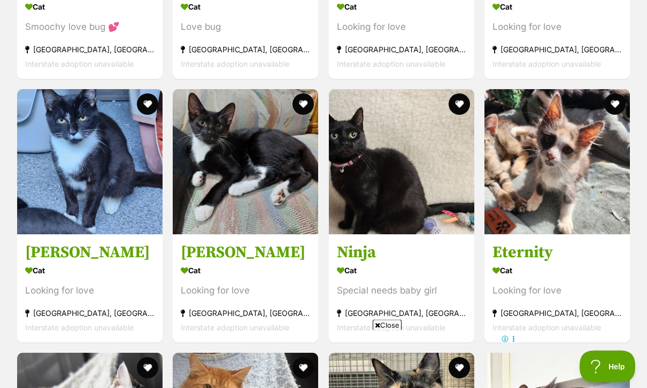
scroll to position [1204, 0]
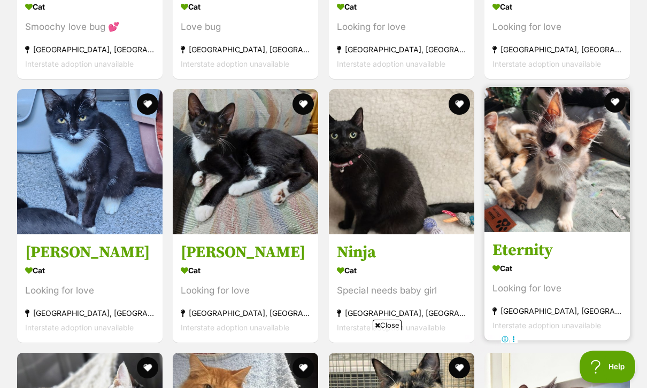
click at [574, 253] on h3 "Eternity" at bounding box center [556, 250] width 129 height 20
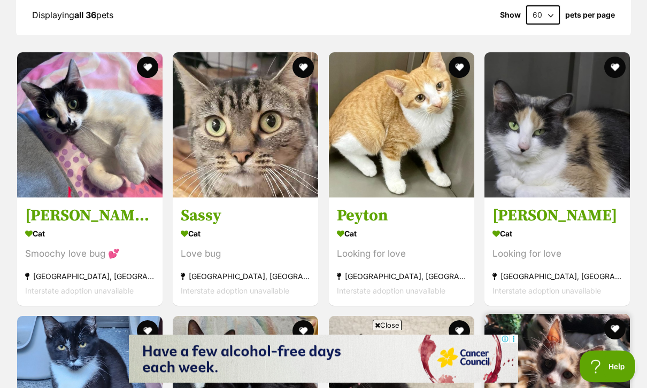
scroll to position [977, 0]
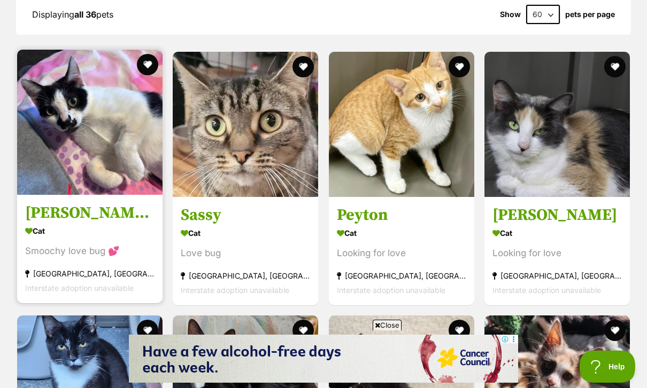
click at [60, 213] on h3 "Gracey 💗" at bounding box center [89, 213] width 129 height 20
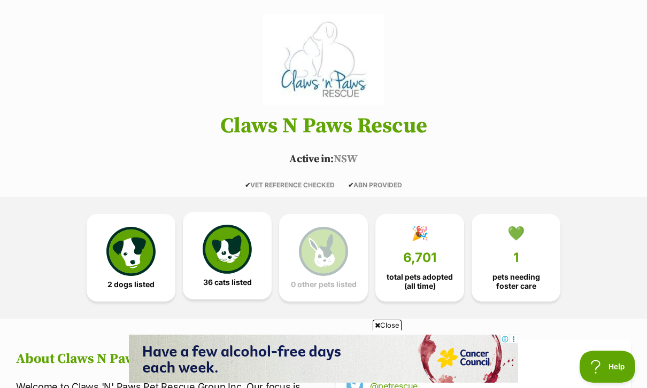
click at [206, 256] on img at bounding box center [227, 249] width 49 height 49
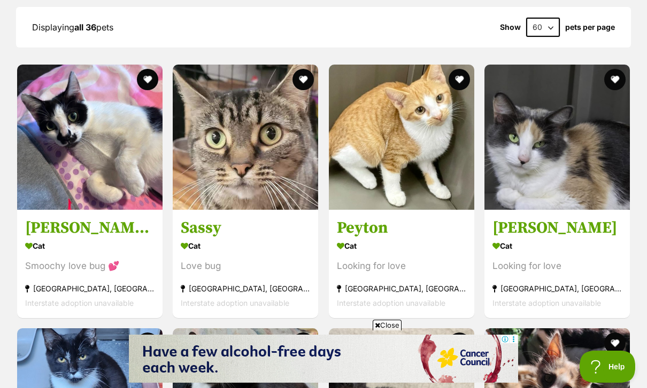
scroll to position [968, 0]
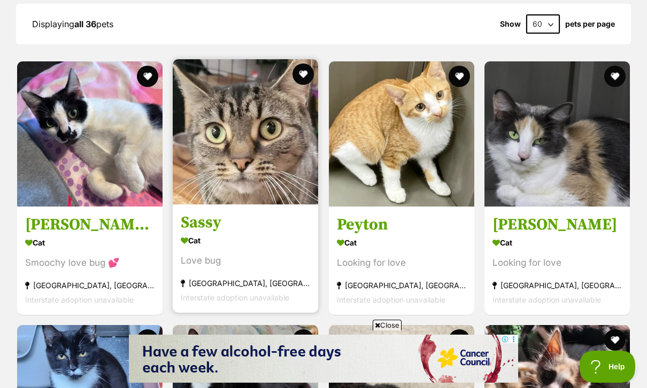
click at [192, 254] on div "Love bug" at bounding box center [245, 261] width 129 height 14
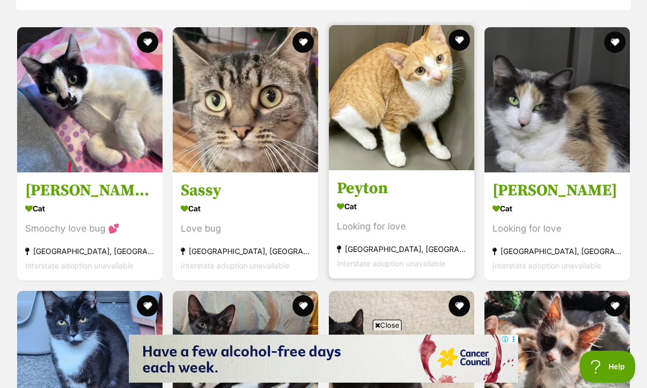
click at [452, 201] on div "Cat" at bounding box center [401, 206] width 129 height 15
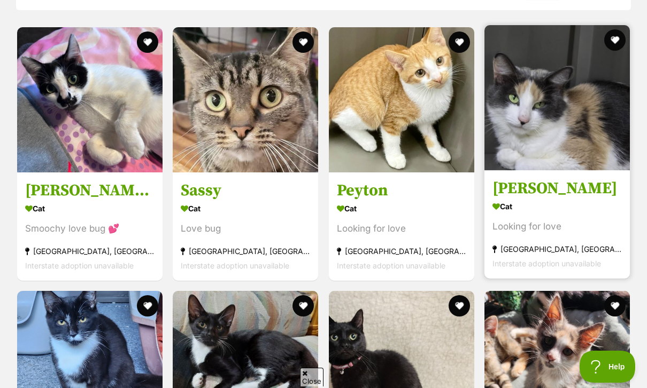
scroll to position [0, 0]
click at [585, 206] on div "Cat" at bounding box center [556, 206] width 129 height 15
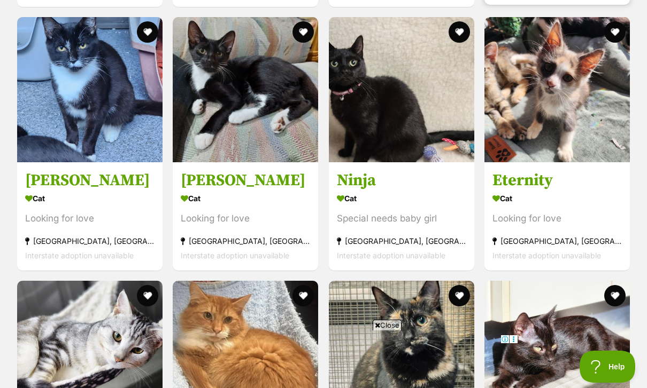
scroll to position [1276, 0]
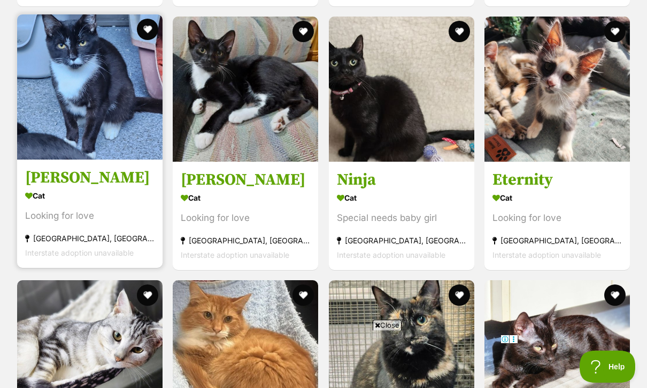
click at [54, 225] on section "Cat Looking for love West Gosford, NSW Interstate adoption unavailable" at bounding box center [89, 224] width 129 height 72
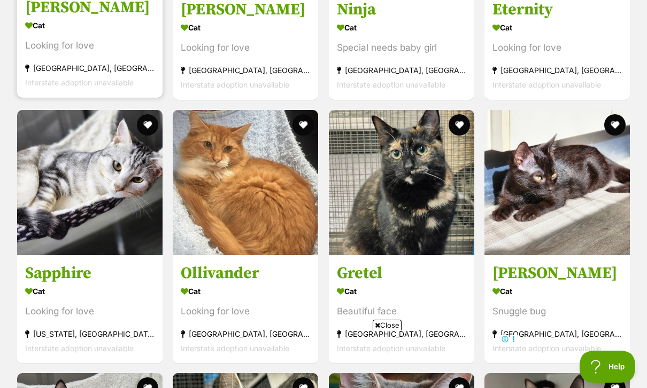
scroll to position [1452, 0]
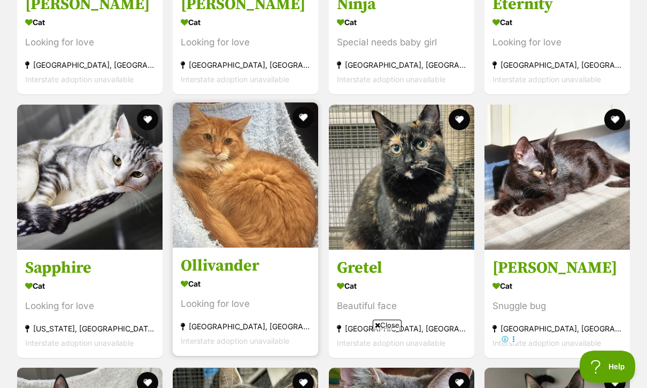
click at [199, 290] on div "Cat" at bounding box center [245, 283] width 129 height 15
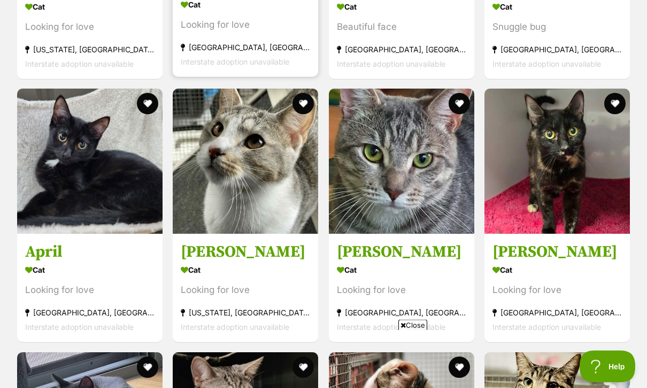
scroll to position [1732, 0]
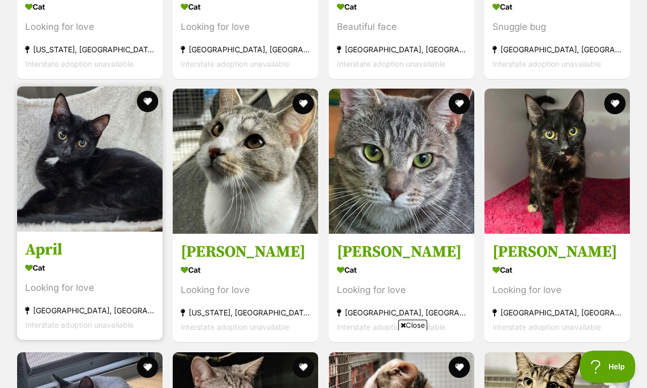
click at [80, 260] on h3 "April" at bounding box center [89, 250] width 129 height 20
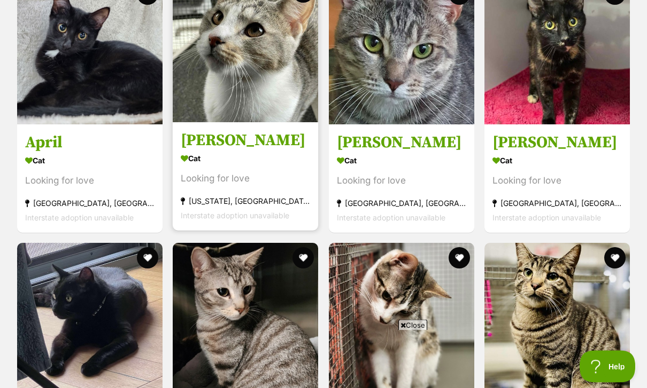
scroll to position [1841, 0]
click at [193, 207] on div "Wyoming, NSW" at bounding box center [245, 201] width 129 height 14
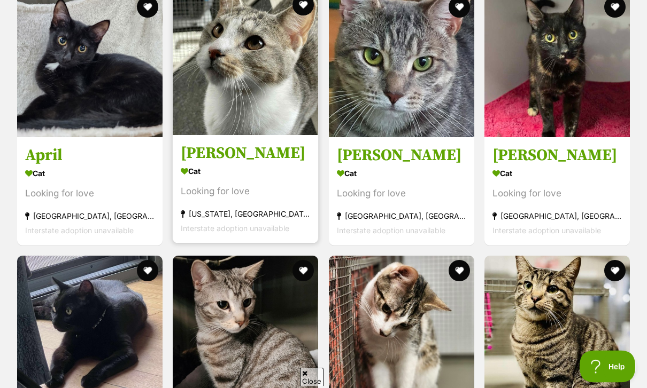
scroll to position [1828, 0]
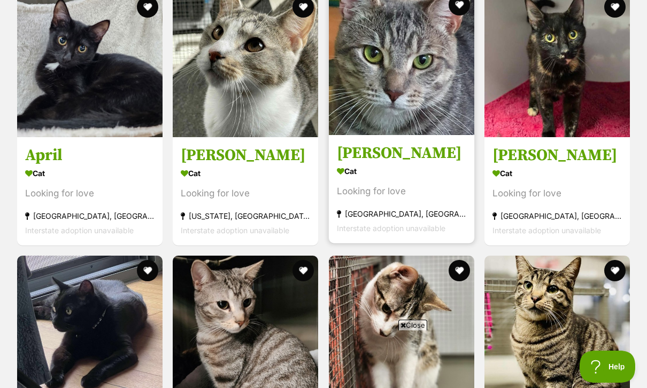
click at [441, 177] on div "Cat" at bounding box center [401, 170] width 129 height 15
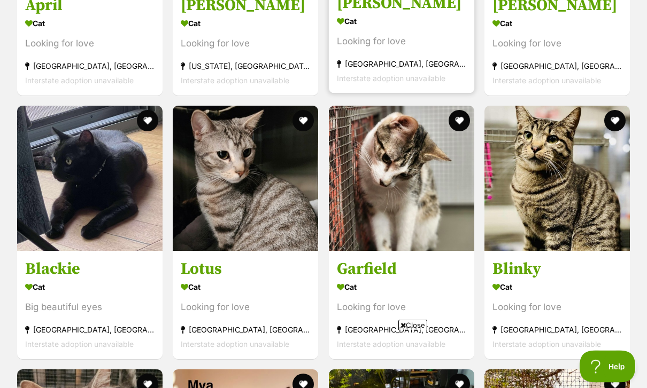
scroll to position [1979, 0]
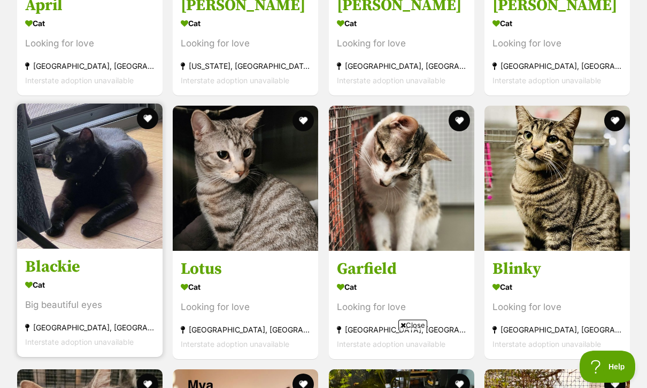
click at [79, 272] on h3 "Blackie" at bounding box center [89, 267] width 129 height 20
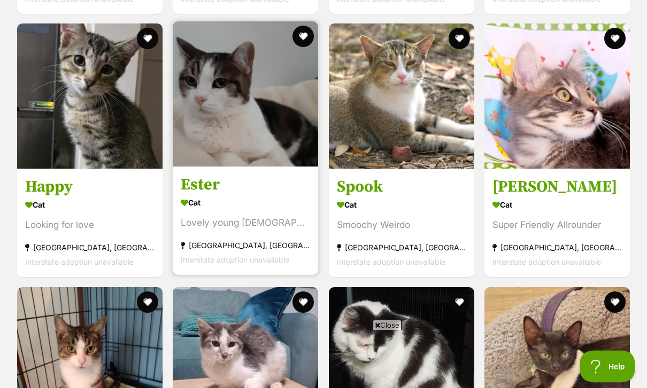
scroll to position [2588, 0]
click at [289, 236] on section "Cat Lovely young lady Gorokan, NSW Interstate adoption unavailable" at bounding box center [245, 231] width 129 height 72
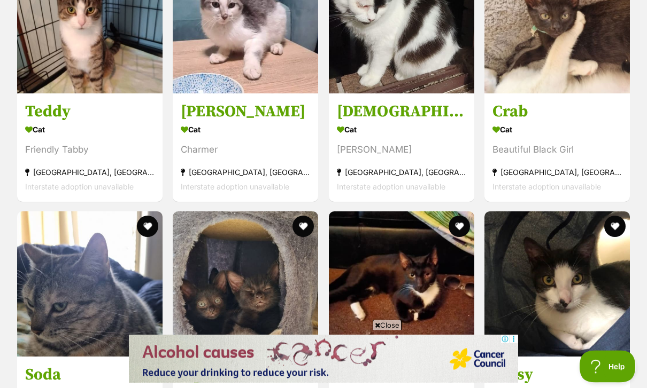
scroll to position [2927, 0]
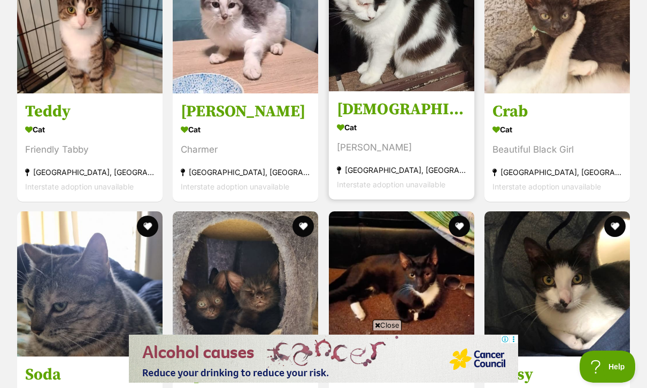
click at [439, 168] on div "Bateau Bay, NSW" at bounding box center [401, 169] width 129 height 14
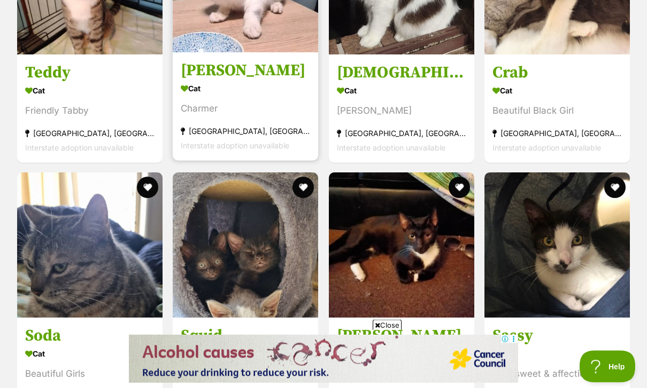
scroll to position [2966, 0]
click at [213, 115] on div "Charmer" at bounding box center [245, 108] width 129 height 14
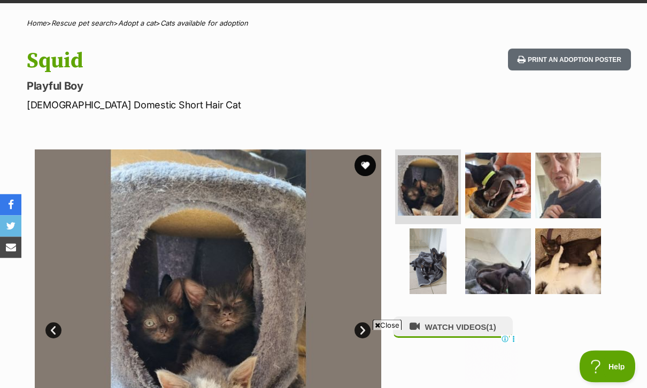
scroll to position [66, 0]
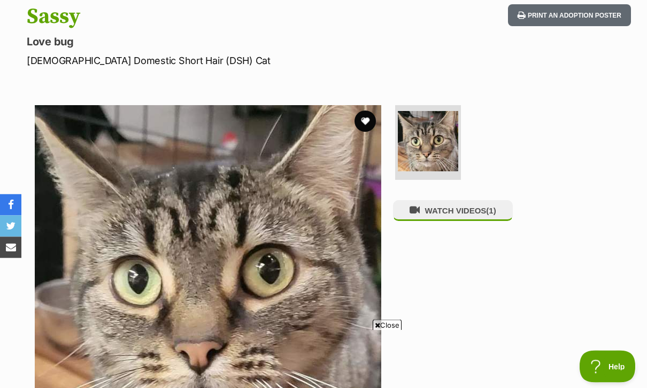
scroll to position [67, 0]
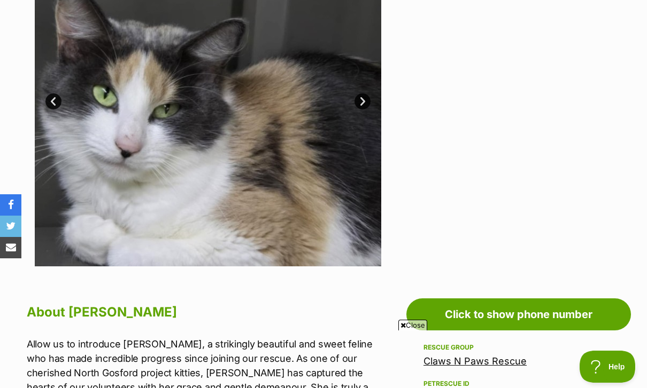
scroll to position [292, 0]
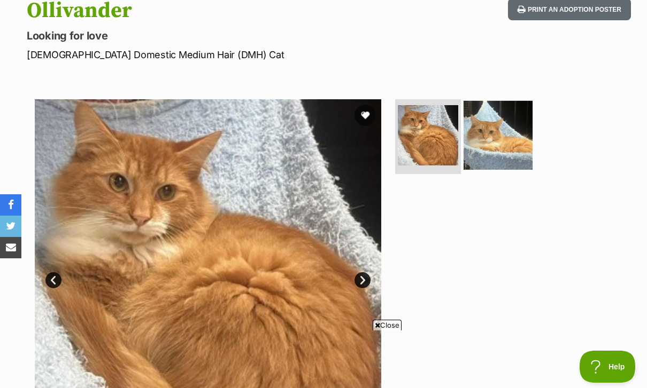
click at [512, 134] on img at bounding box center [497, 135] width 69 height 69
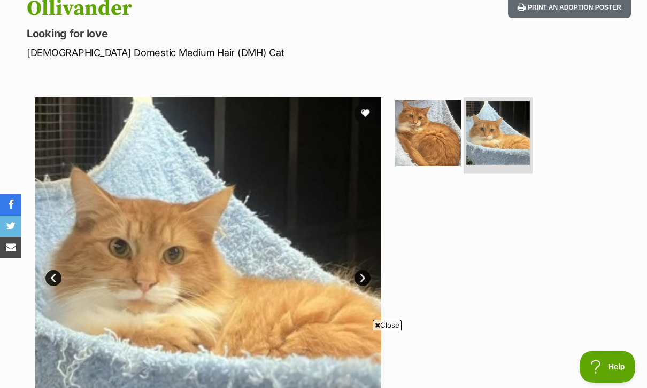
scroll to position [126, 0]
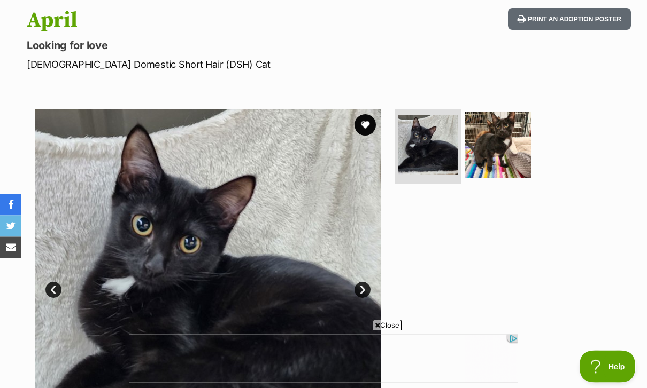
scroll to position [76, 0]
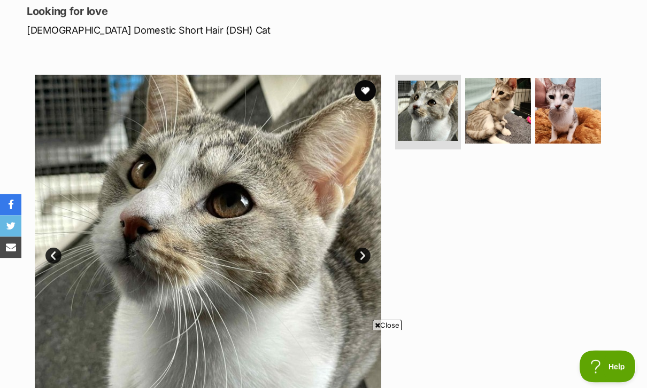
scroll to position [143, 0]
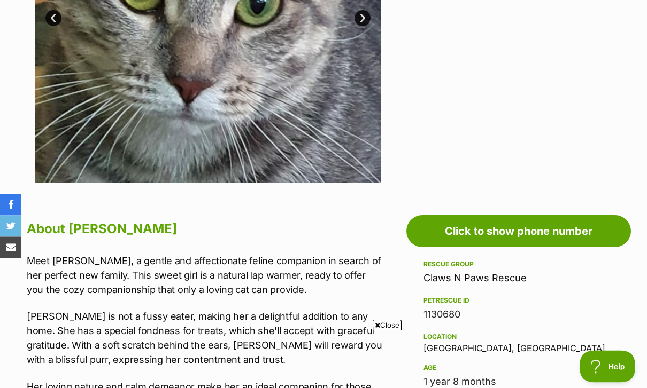
scroll to position [379, 0]
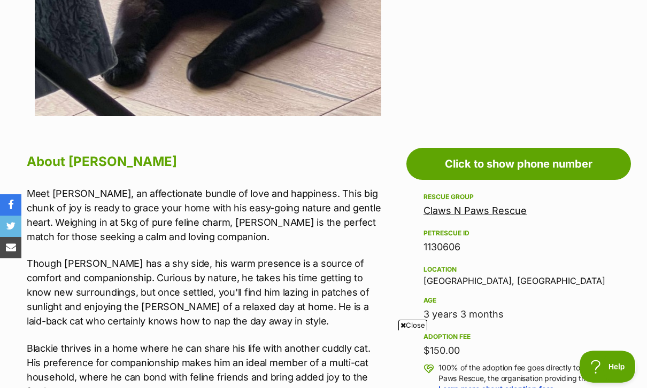
scroll to position [443, 0]
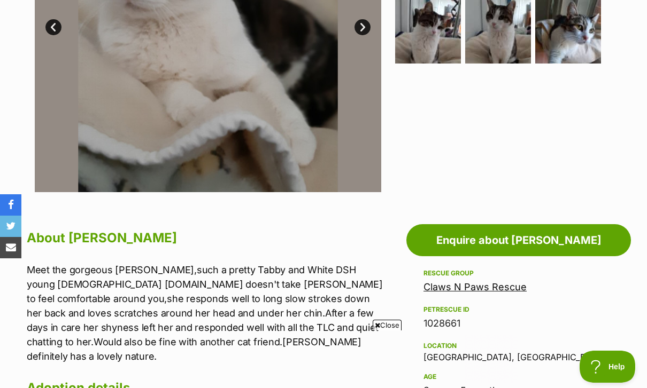
scroll to position [366, 0]
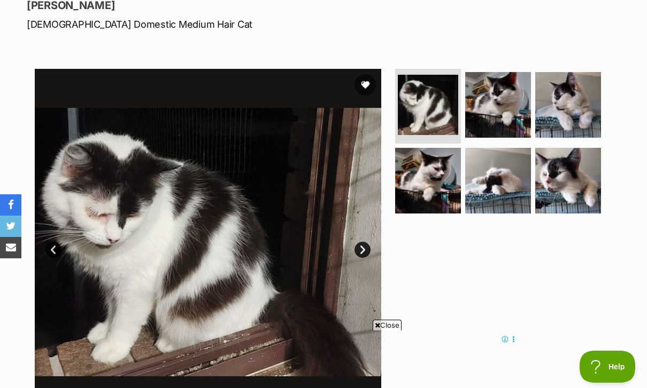
scroll to position [153, 0]
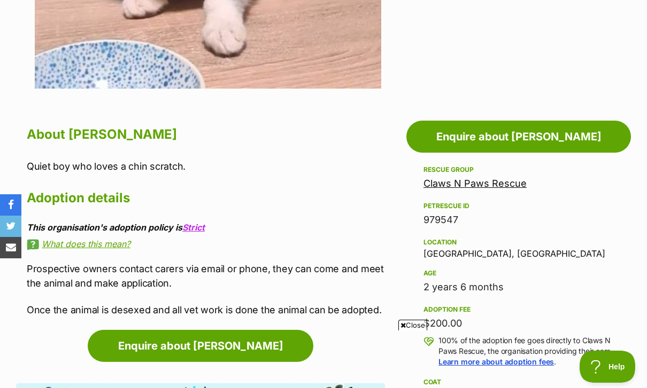
scroll to position [476, 0]
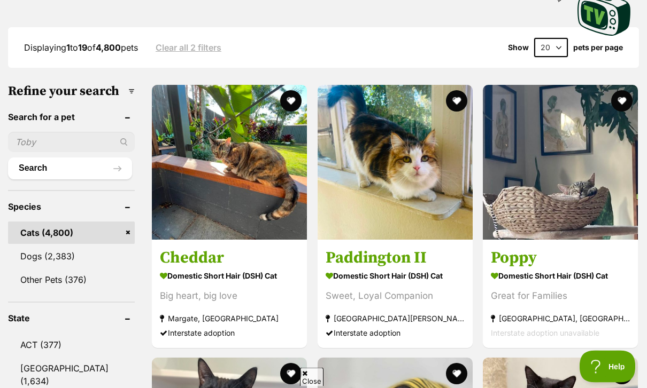
scroll to position [267, 0]
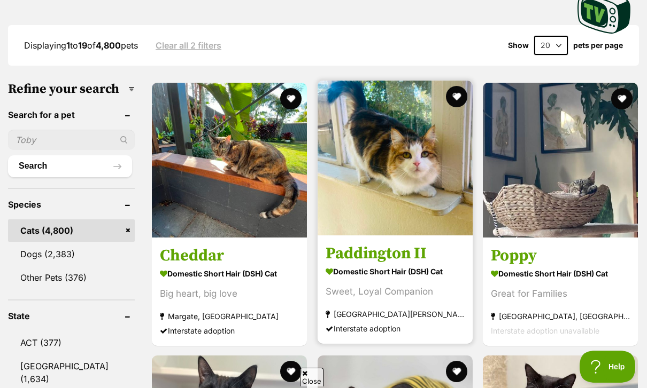
click at [411, 298] on div "Sweet, Loyal Companion" at bounding box center [394, 291] width 139 height 14
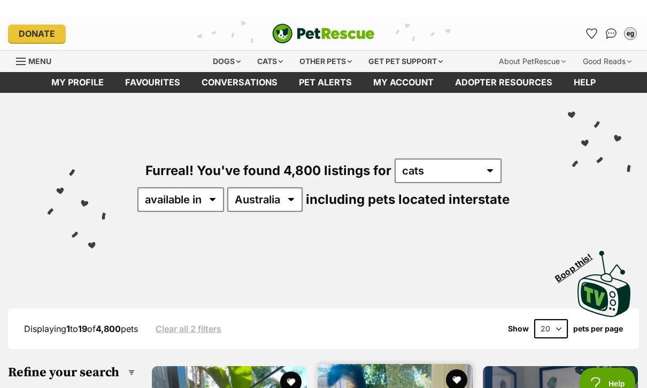
scroll to position [0, 0]
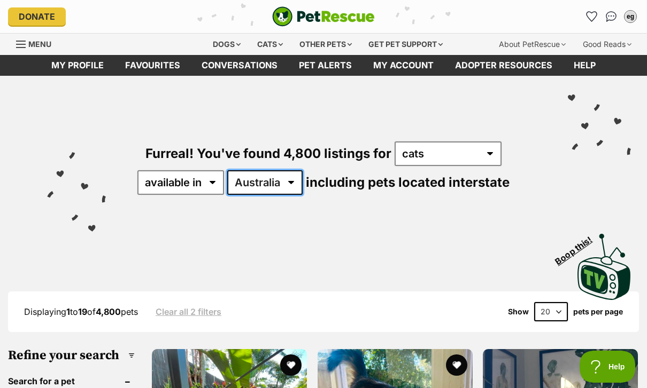
click at [285, 188] on select "Australia ACT NSW NT QLD SA TAS VIC WA" at bounding box center [264, 182] width 75 height 25
select select "NSW"
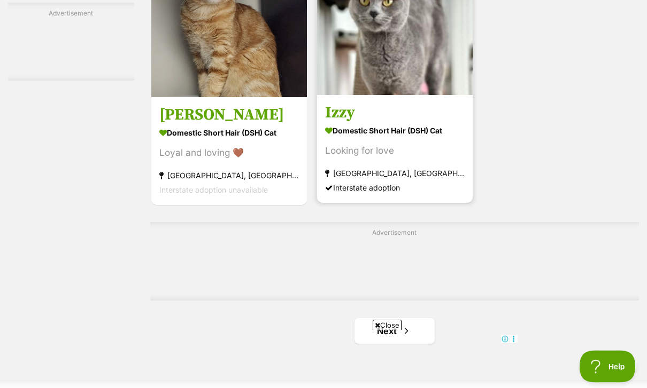
scroll to position [2252, 0]
click at [443, 158] on div "Looking for love" at bounding box center [394, 151] width 139 height 14
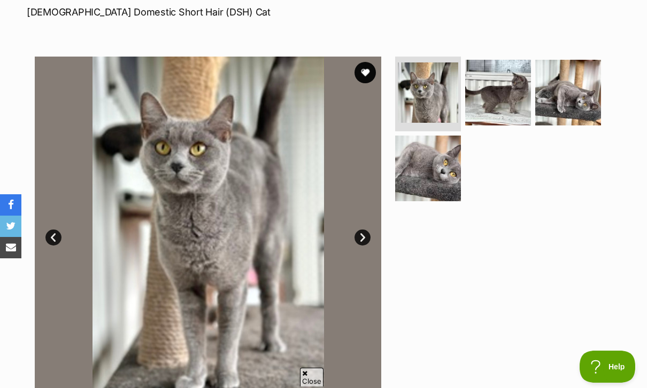
scroll to position [165, 0]
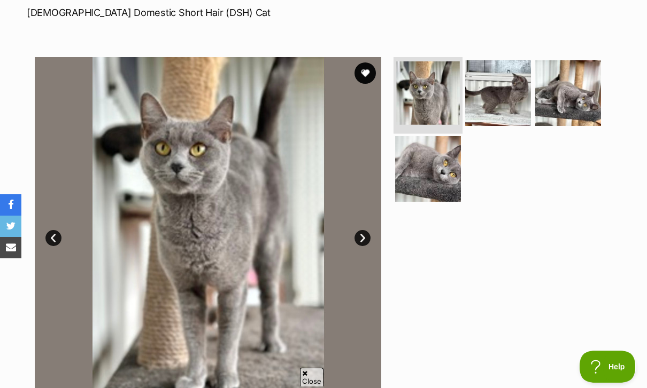
click at [435, 123] on img at bounding box center [428, 93] width 64 height 64
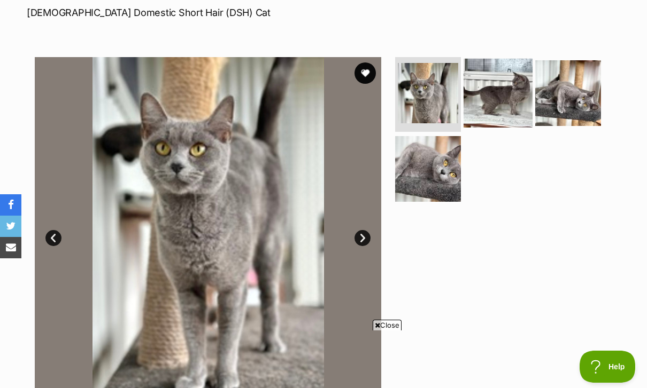
scroll to position [0, 0]
click at [512, 103] on img at bounding box center [497, 93] width 69 height 69
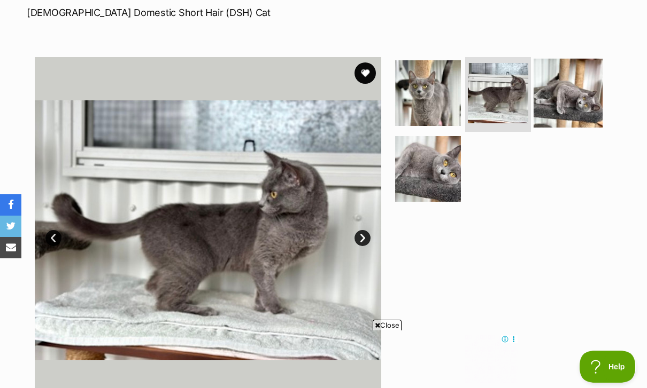
click at [579, 87] on img at bounding box center [567, 93] width 69 height 69
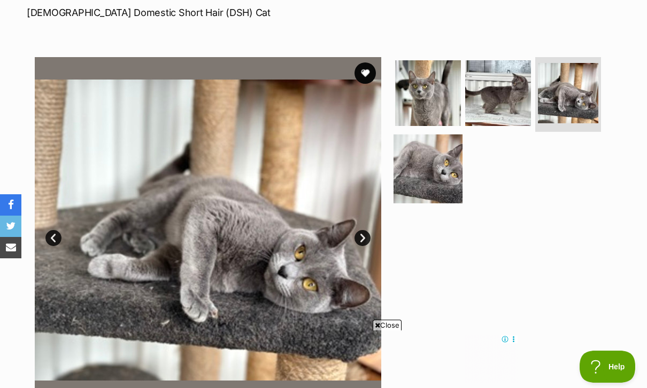
click at [439, 162] on img at bounding box center [427, 168] width 69 height 69
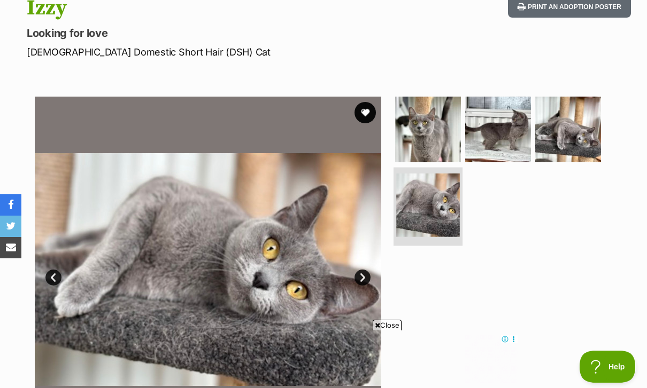
scroll to position [104, 0]
